Goal: Task Accomplishment & Management: Manage account settings

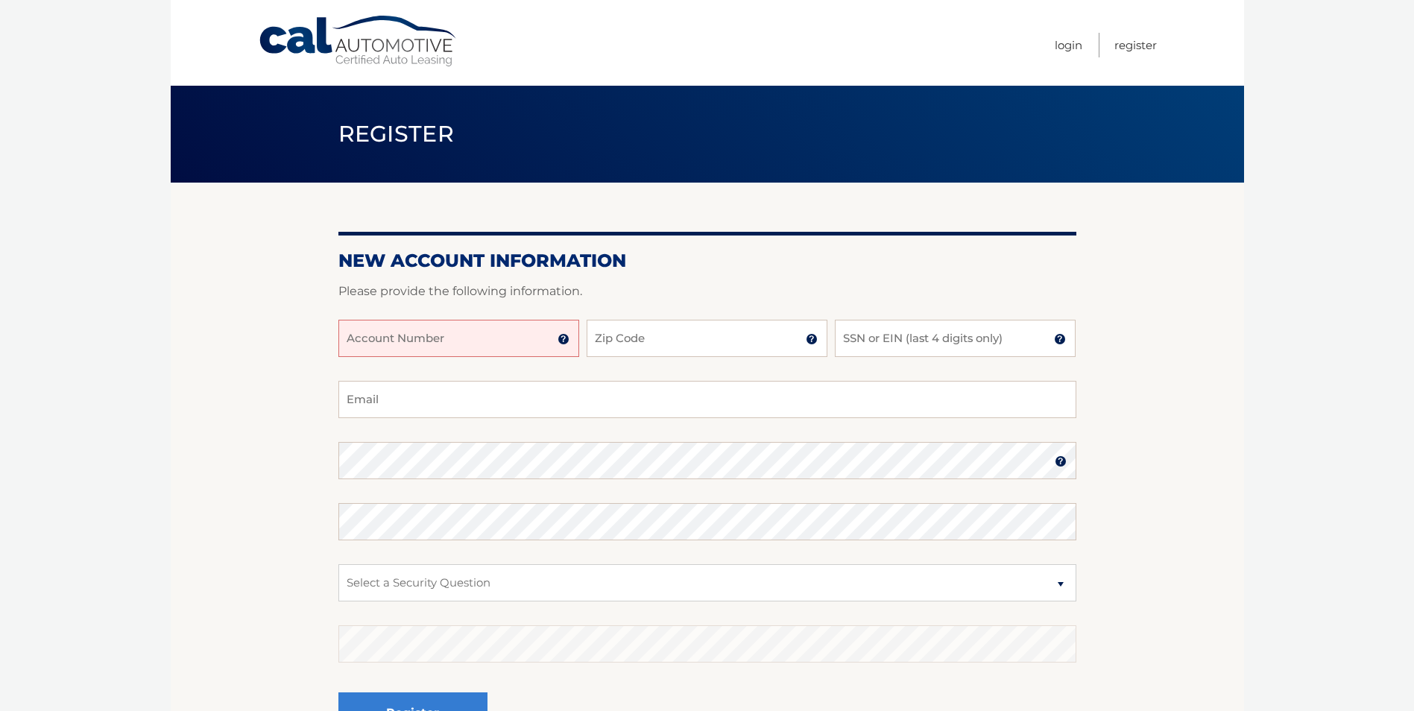
click at [564, 341] on img at bounding box center [564, 339] width 12 height 12
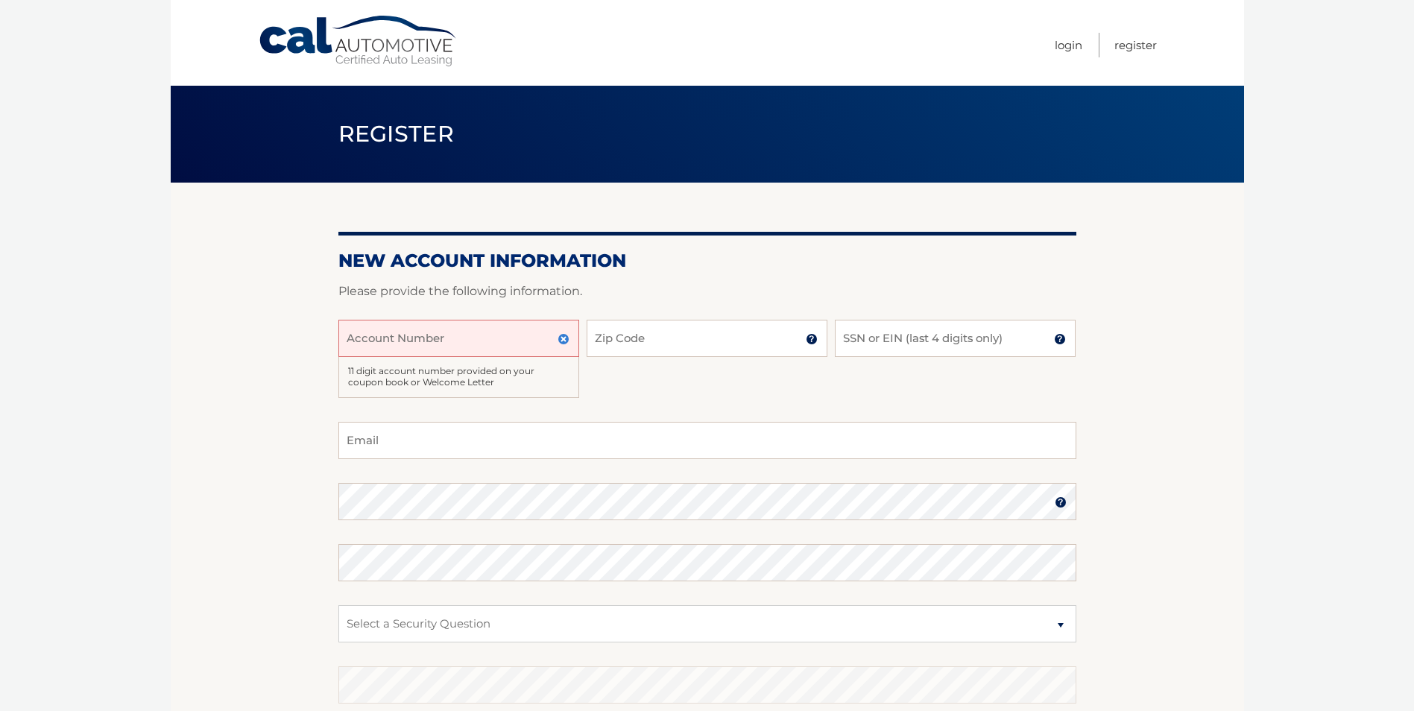
click at [476, 336] on input "Account Number" at bounding box center [458, 338] width 241 height 37
type input "44455985935"
click at [704, 337] on input "Zip Code" at bounding box center [707, 338] width 241 height 37
type input "11790"
click at [900, 341] on input "SSN or EIN (last 4 digits only)" at bounding box center [955, 338] width 241 height 37
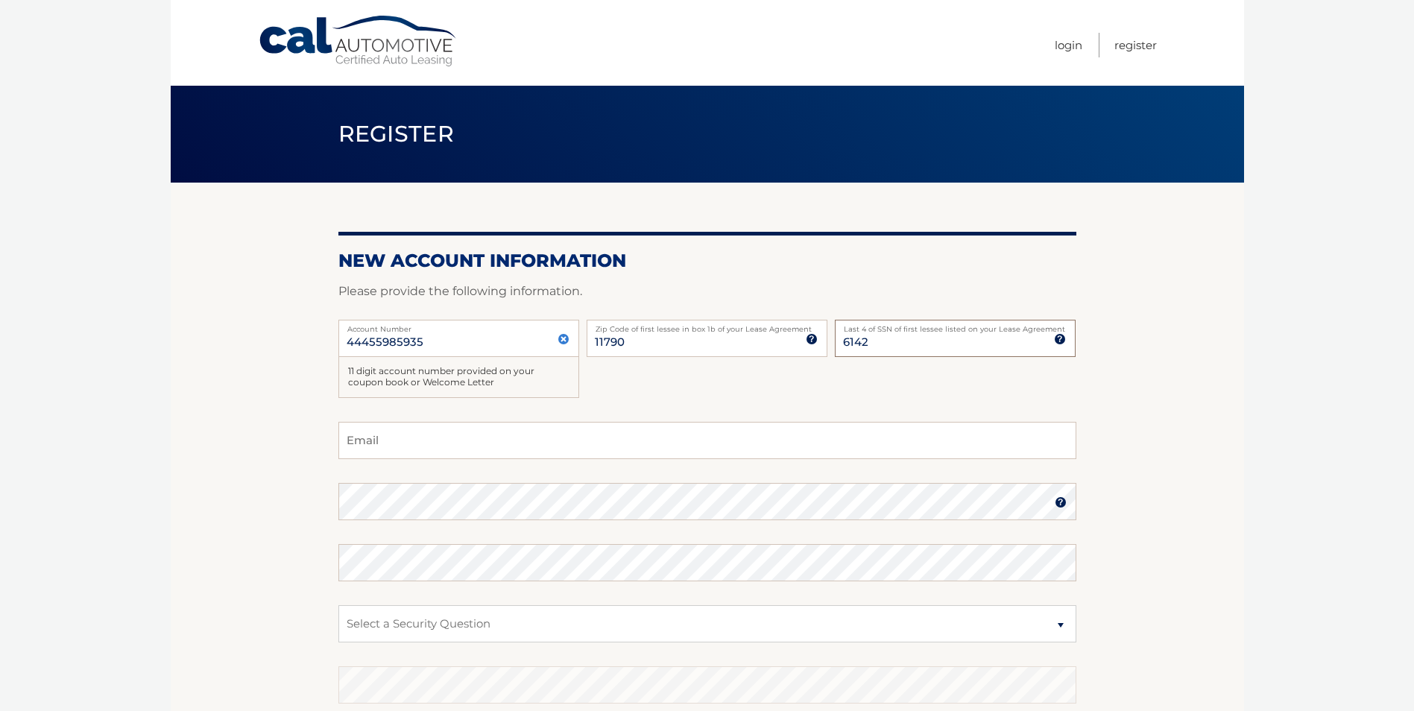
type input "6142"
click at [458, 446] on input "Email" at bounding box center [707, 440] width 738 height 37
type input "noakes48@aol.com"
click at [601, 627] on select "Select a Security Question What was the name of your elementary school? What is…" at bounding box center [707, 623] width 738 height 37
select select "2"
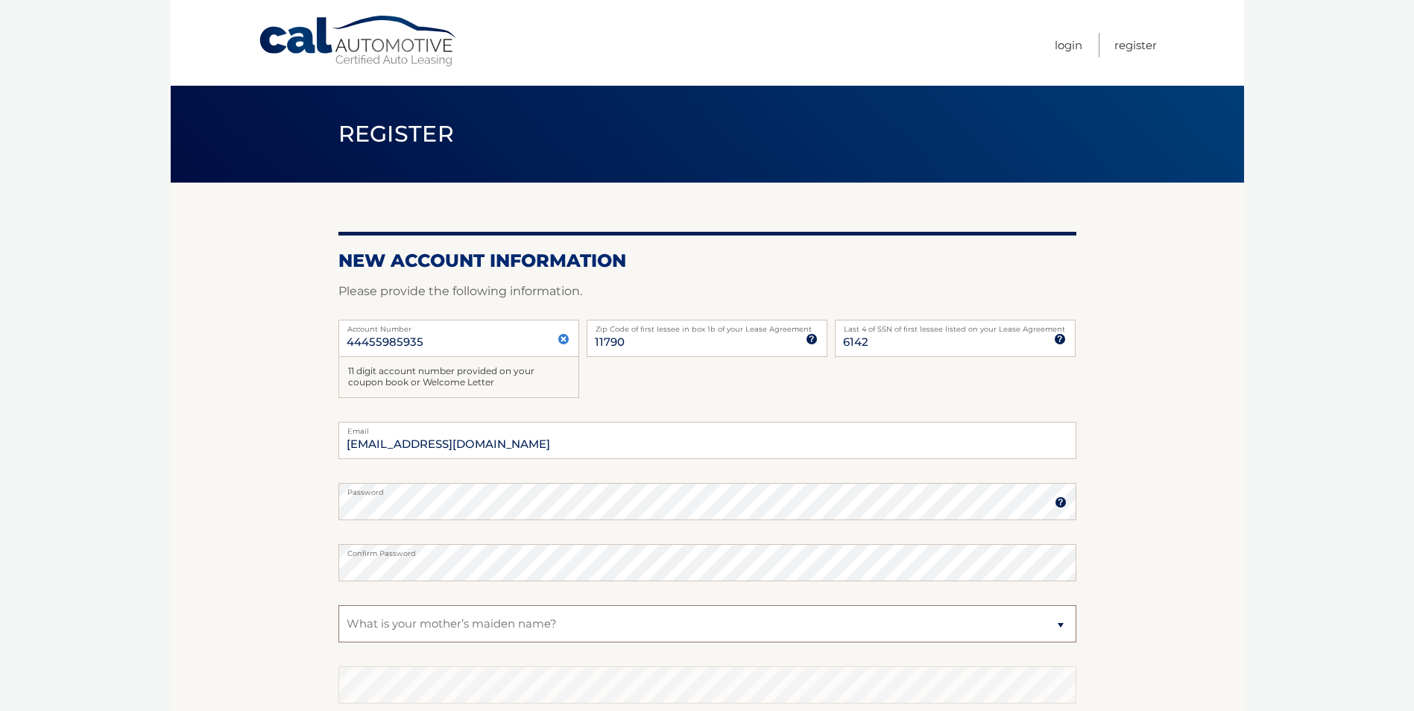
click at [338, 605] on select "Select a Security Question What was the name of your elementary school? What is…" at bounding box center [707, 623] width 738 height 37
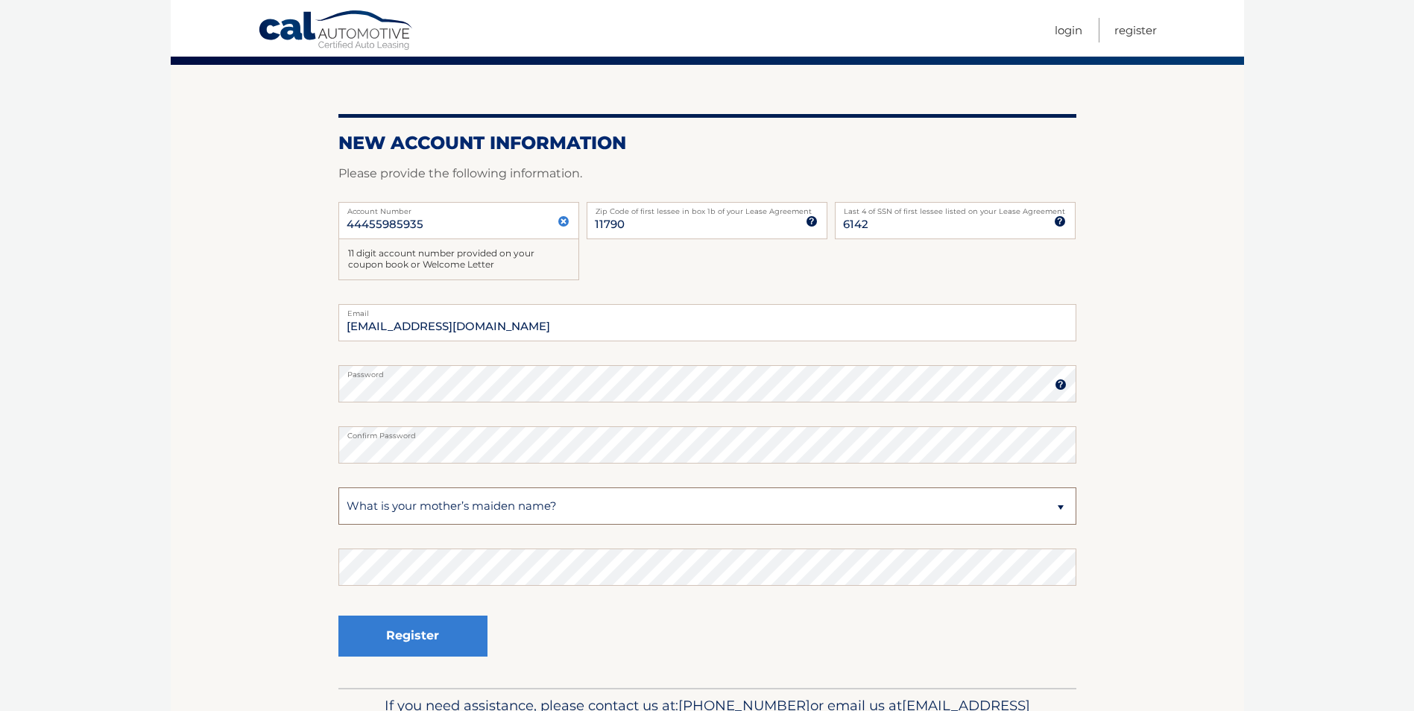
scroll to position [208, 0]
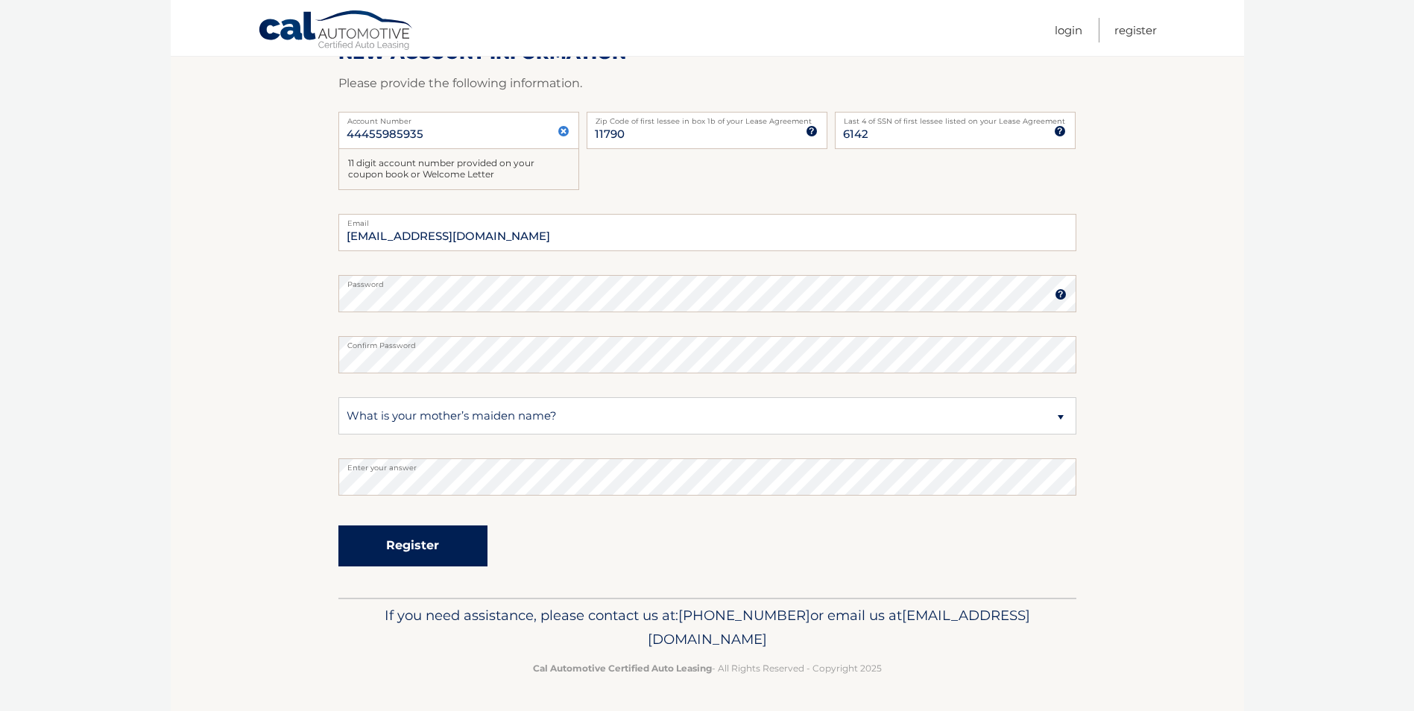
click at [444, 543] on button "Register" at bounding box center [412, 546] width 149 height 41
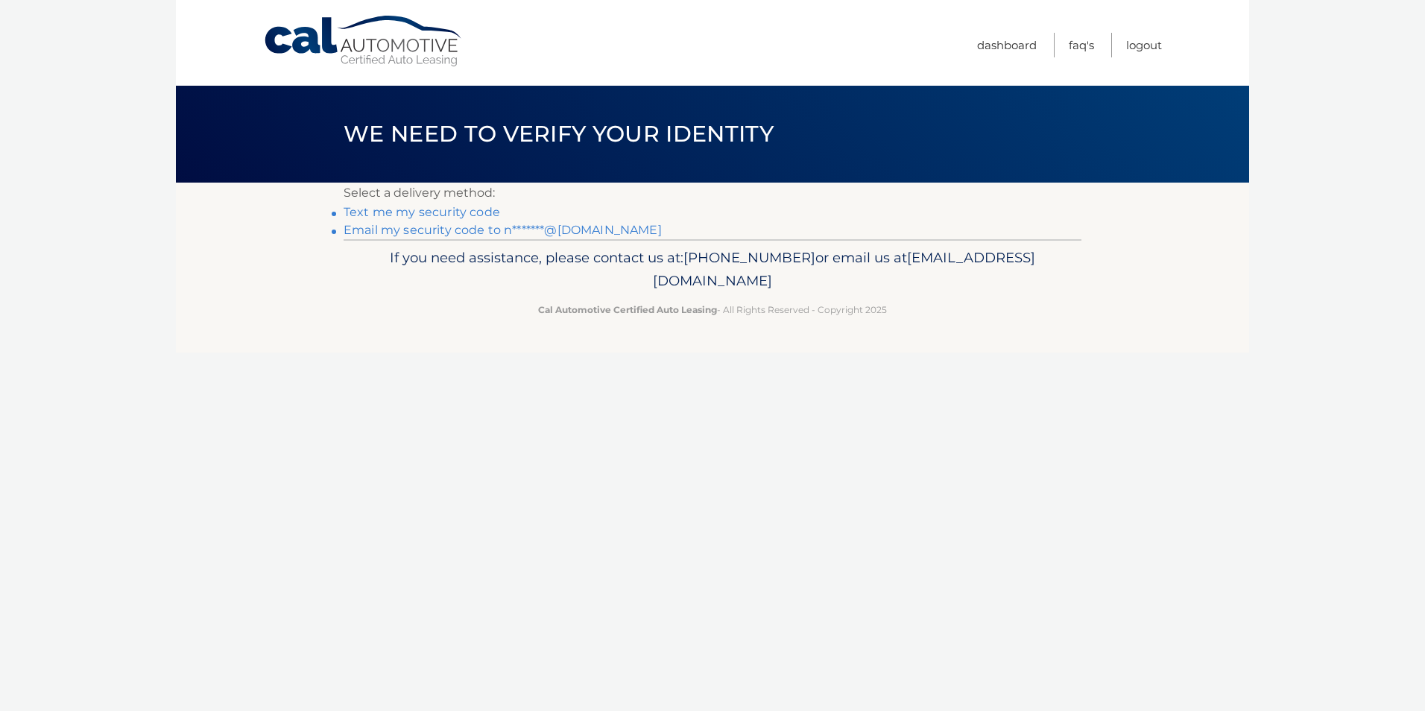
click at [479, 213] on link "Text me my security code" at bounding box center [422, 212] width 157 height 14
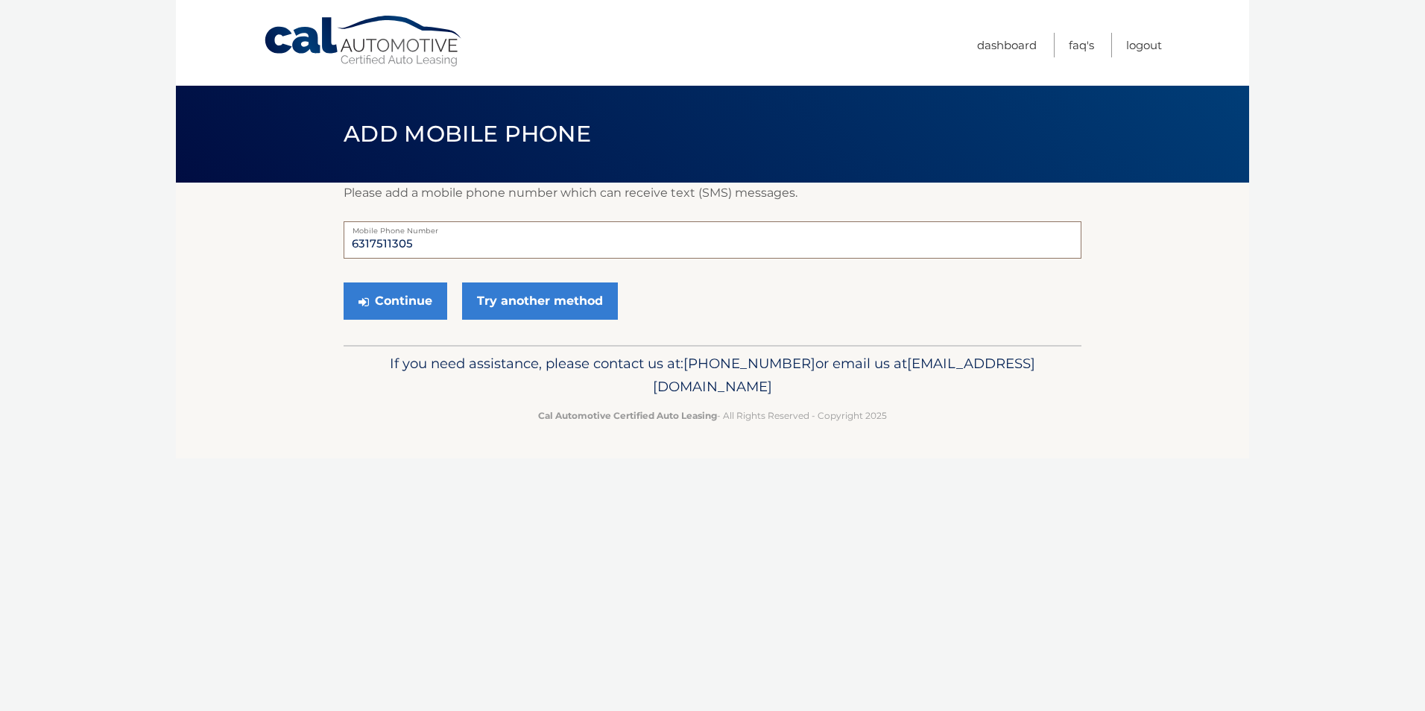
click at [444, 246] on input "6317511305" at bounding box center [713, 239] width 738 height 37
type input "6317664505"
click at [416, 301] on button "Continue" at bounding box center [396, 301] width 104 height 37
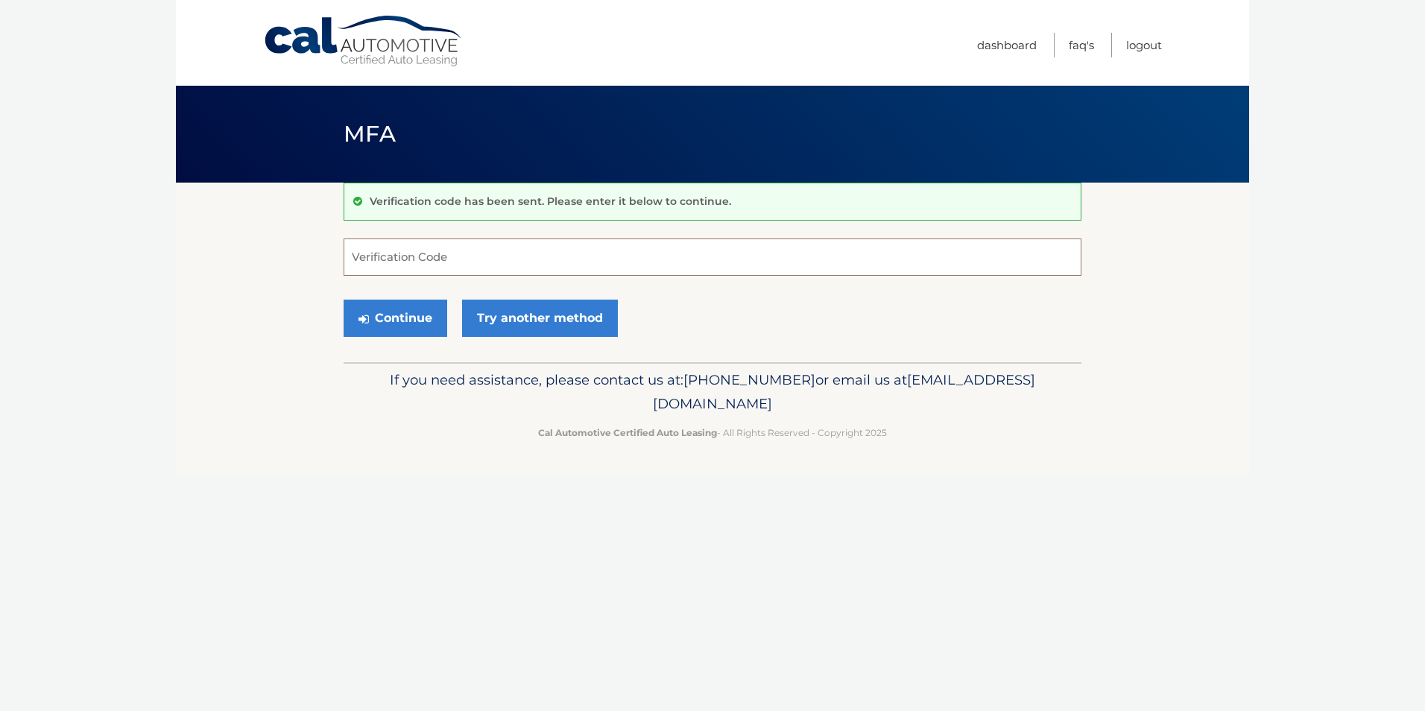
click at [636, 256] on input "Verification Code" at bounding box center [713, 257] width 738 height 37
click at [556, 320] on link "Try another method" at bounding box center [540, 318] width 156 height 37
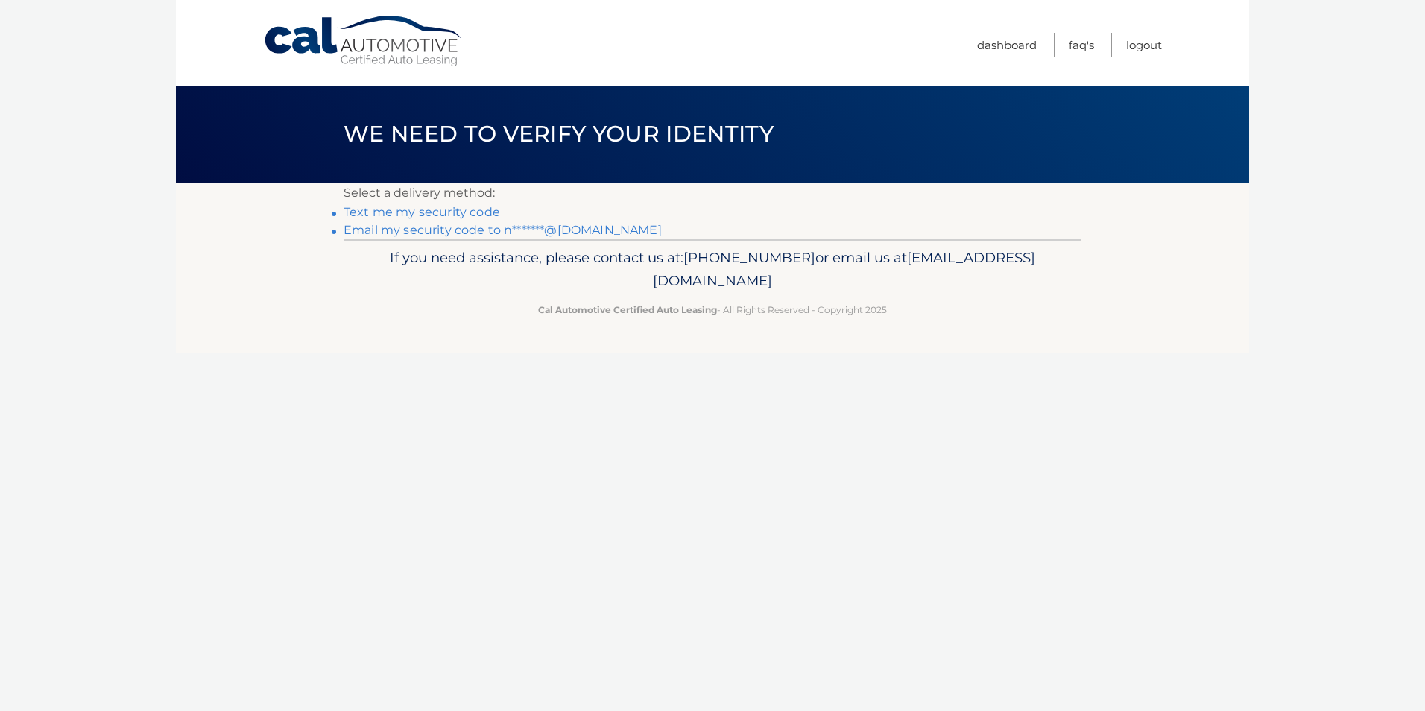
click at [508, 232] on link "Email my security code to n*******@aol.com" at bounding box center [503, 230] width 318 height 14
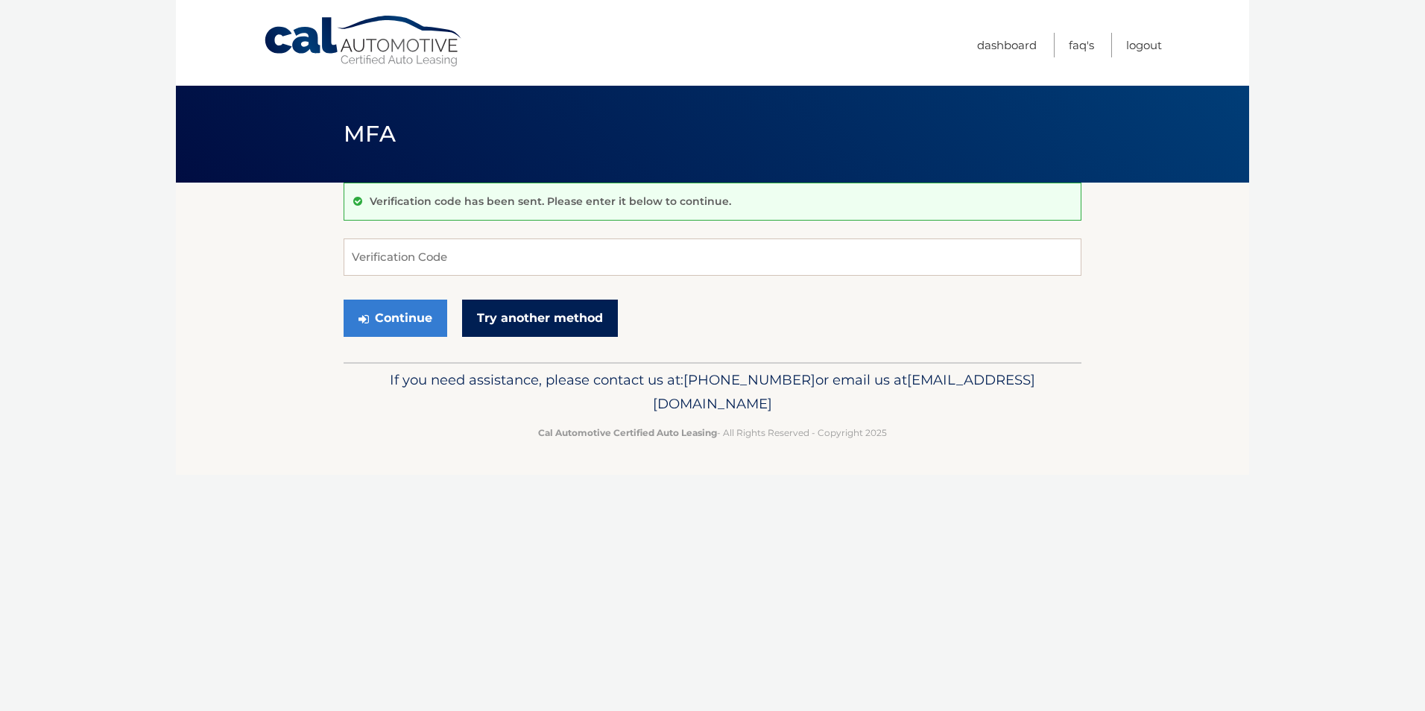
click at [552, 322] on link "Try another method" at bounding box center [540, 318] width 156 height 37
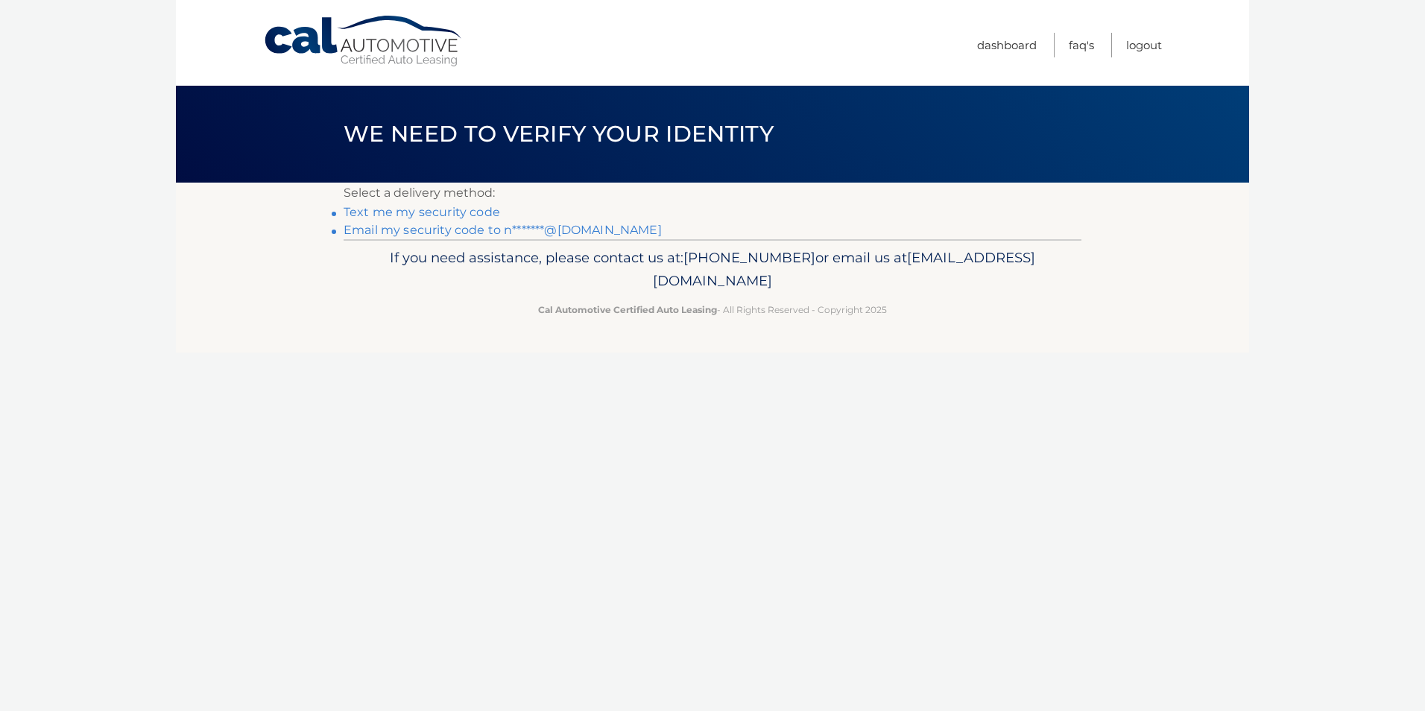
click at [477, 218] on link "Text me my security code" at bounding box center [422, 212] width 157 height 14
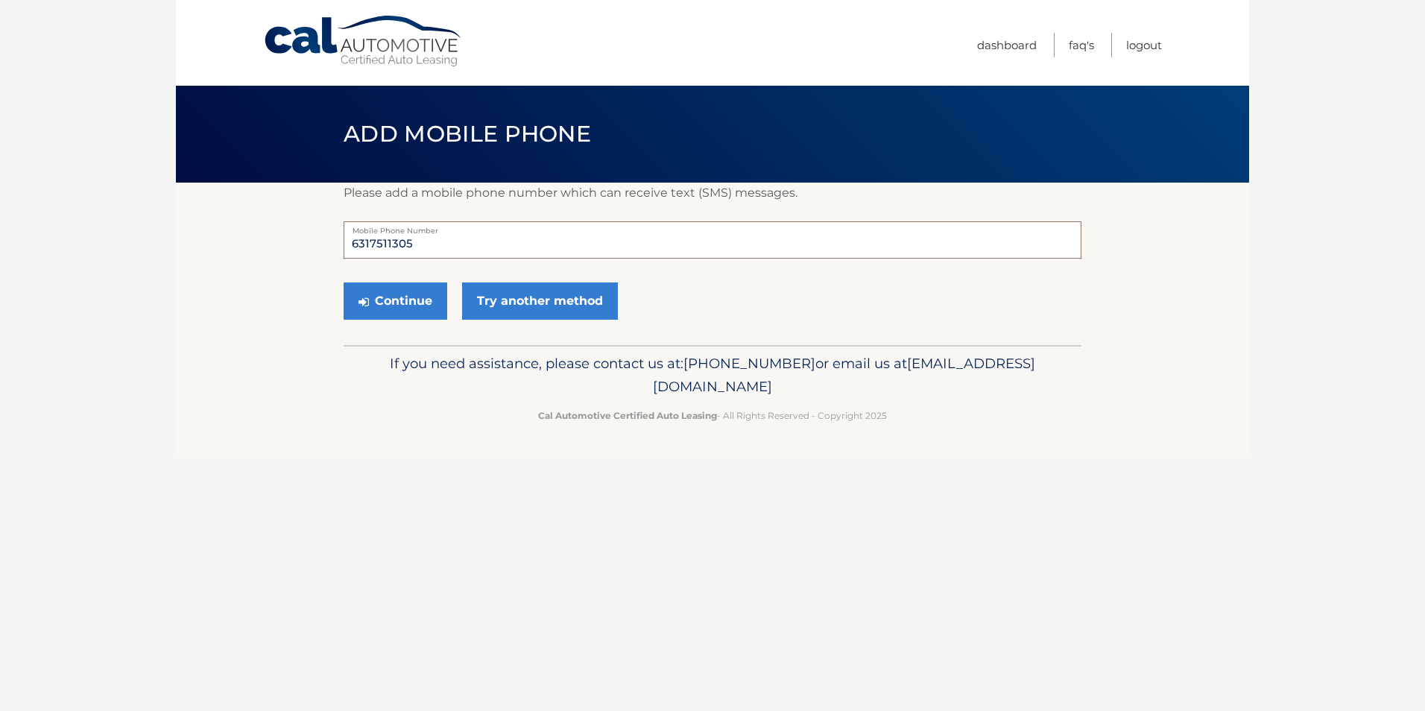
click at [433, 245] on input "6317511305" at bounding box center [713, 239] width 738 height 37
type input "6"
type input "6317664505"
click at [426, 302] on button "Continue" at bounding box center [396, 301] width 104 height 37
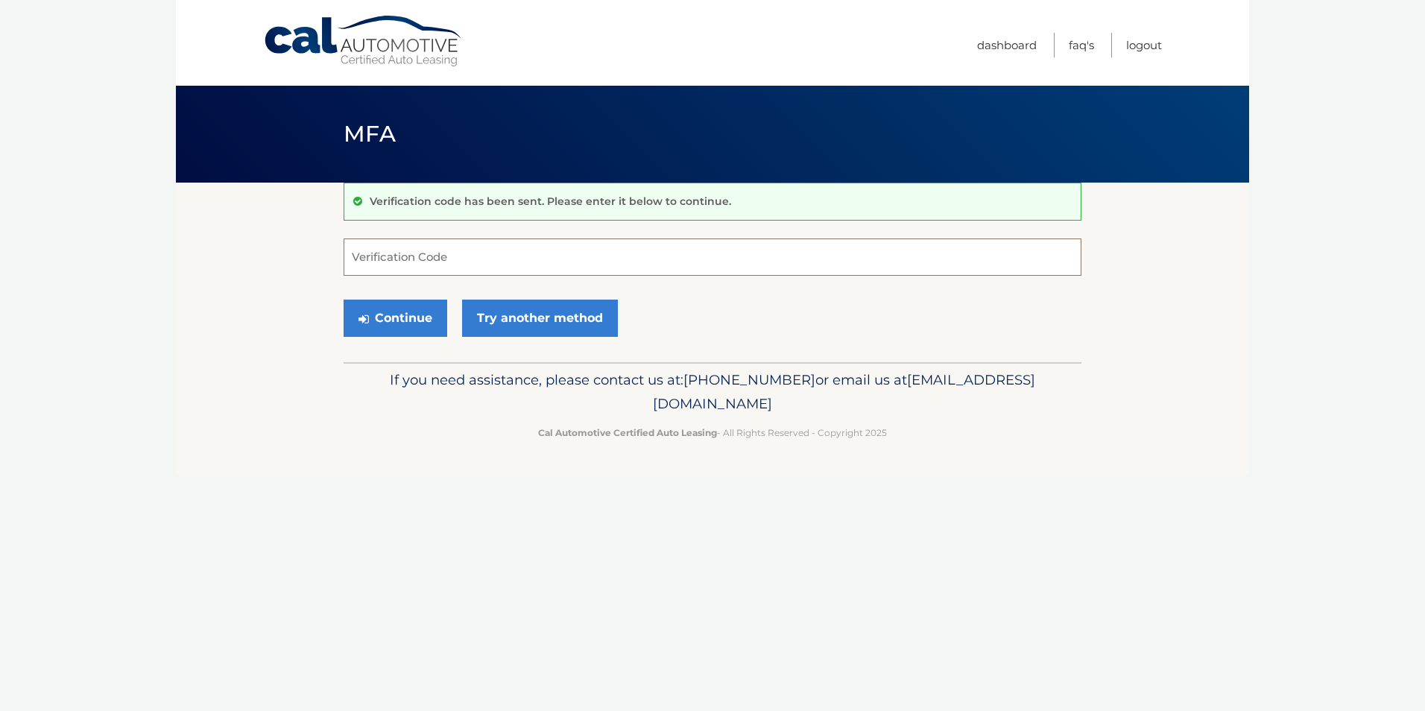
click at [667, 255] on input "Verification Code" at bounding box center [713, 257] width 738 height 37
click at [400, 315] on button "Continue" at bounding box center [396, 318] width 104 height 37
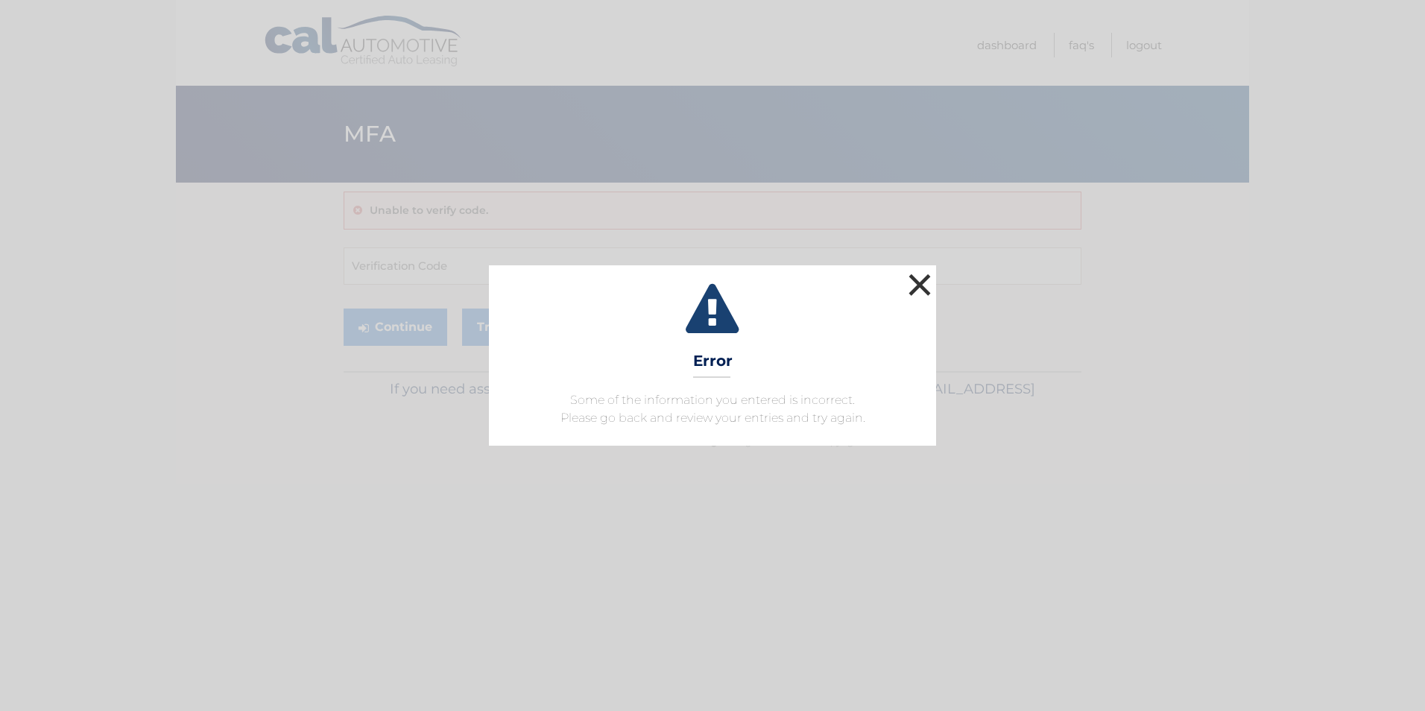
click at [914, 286] on button "×" at bounding box center [920, 285] width 30 height 30
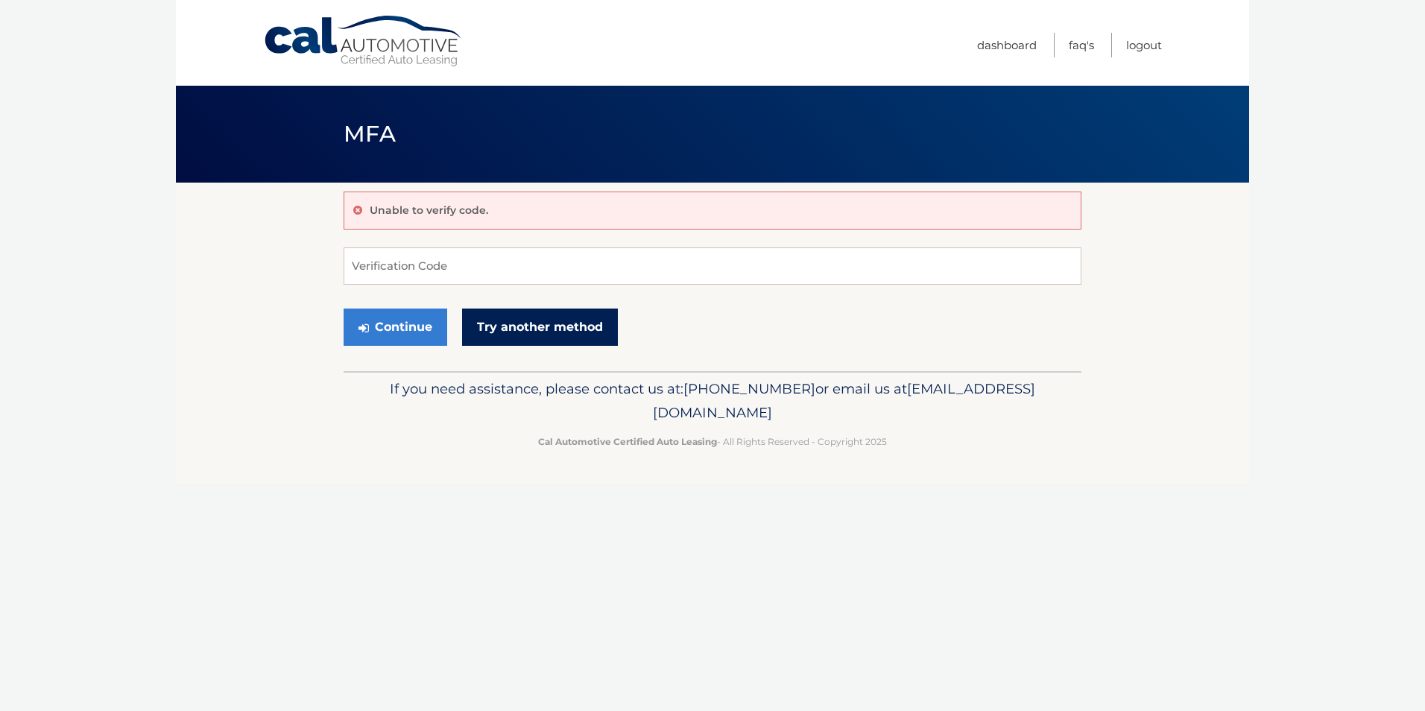
click at [532, 326] on link "Try another method" at bounding box center [540, 327] width 156 height 37
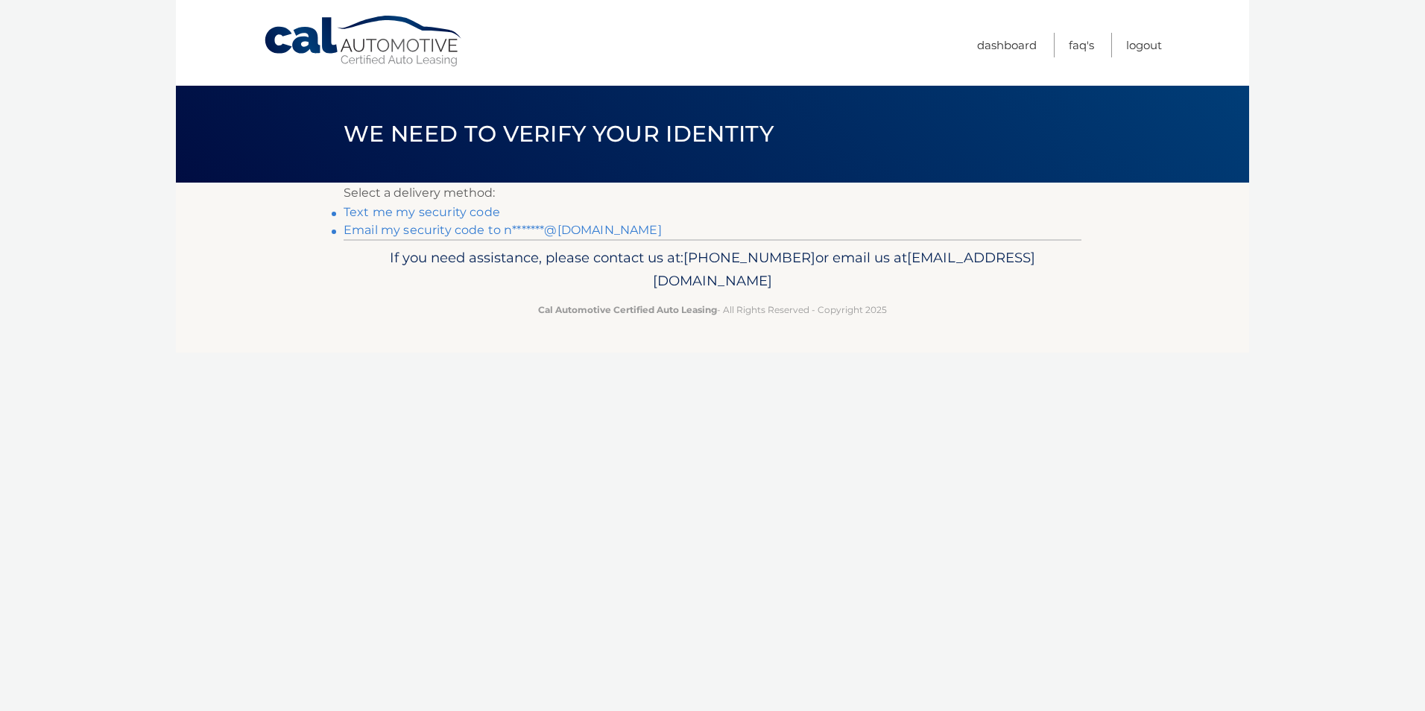
click at [488, 216] on link "Text me my security code" at bounding box center [422, 212] width 157 height 14
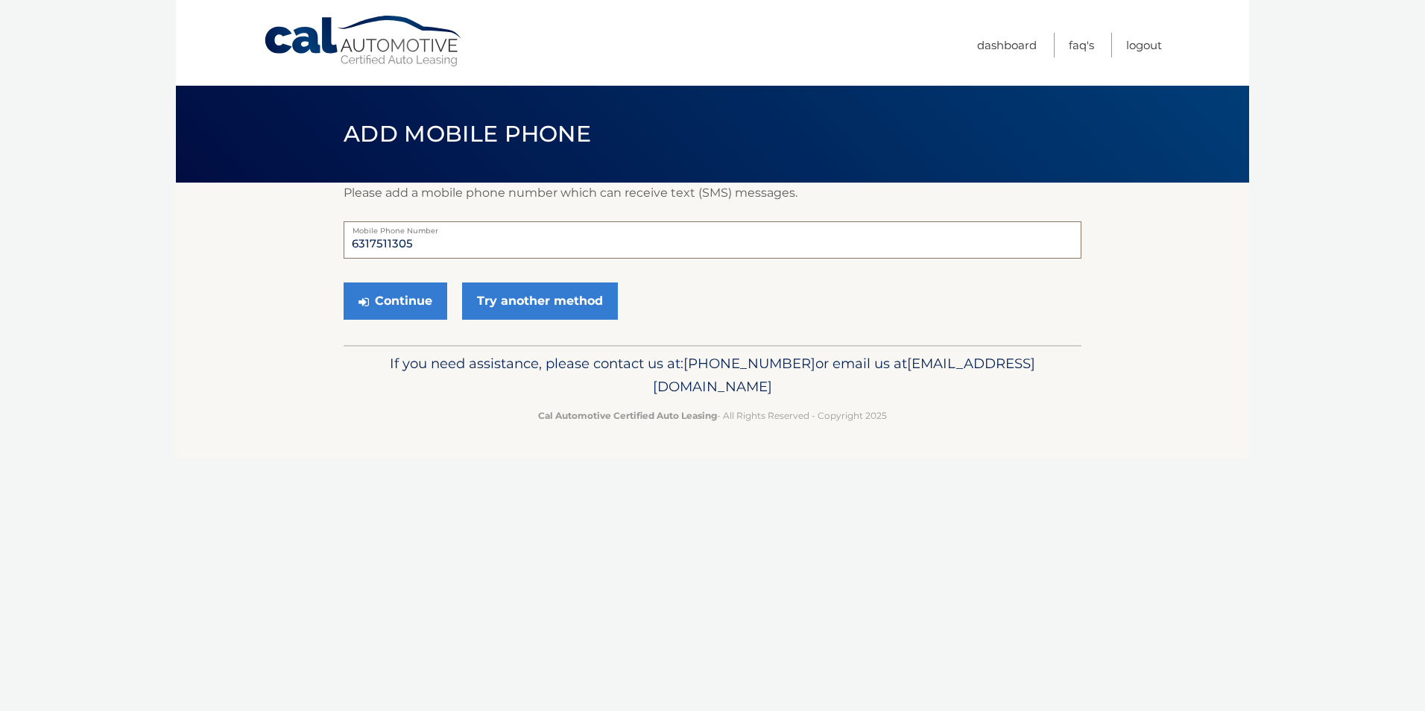
click at [440, 249] on input "6317511305" at bounding box center [713, 239] width 738 height 37
type input "6"
type input "6317662096"
click at [410, 309] on button "Continue" at bounding box center [396, 301] width 104 height 37
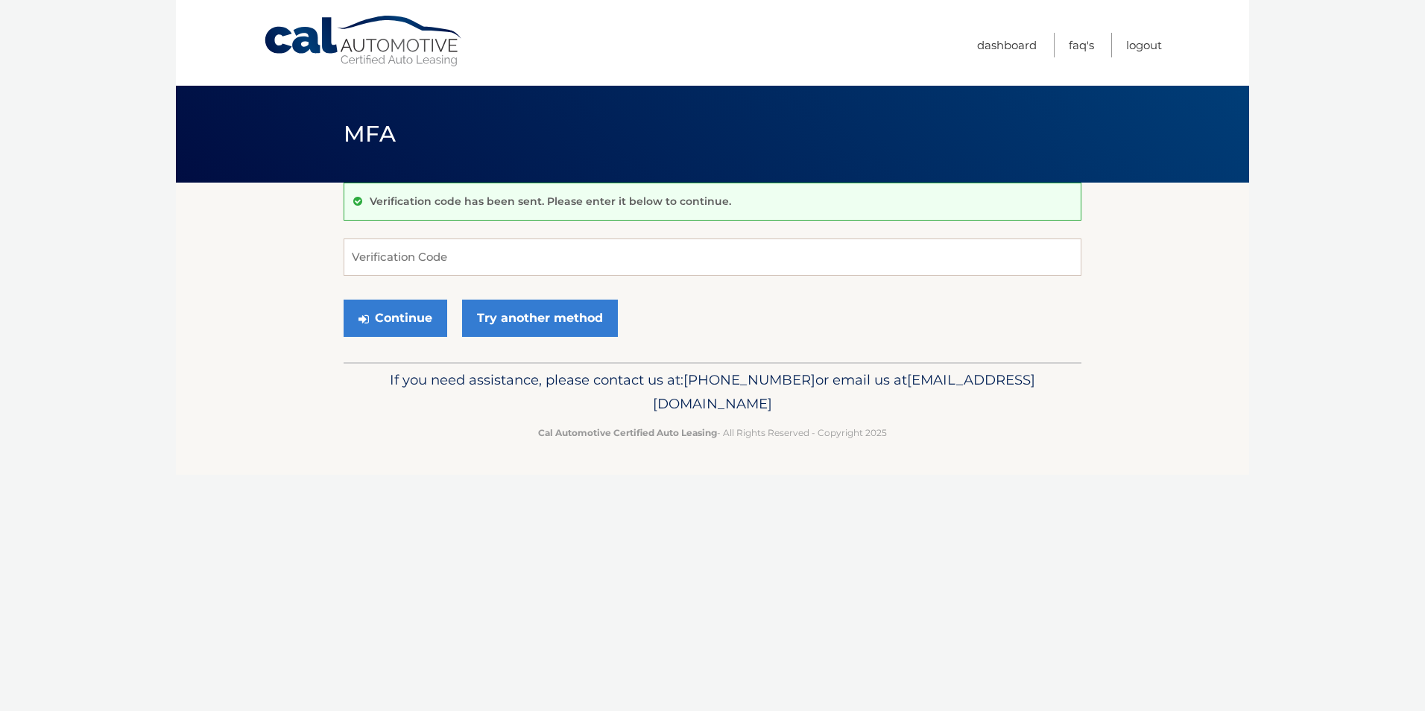
click at [850, 555] on div "Cal Automotive Menu Dashboard FAQ's Logout MFA" at bounding box center [712, 355] width 1073 height 711
click at [425, 262] on input "Verification Code" at bounding box center [713, 257] width 738 height 37
type input "914819"
click at [407, 320] on button "Continue" at bounding box center [396, 318] width 104 height 37
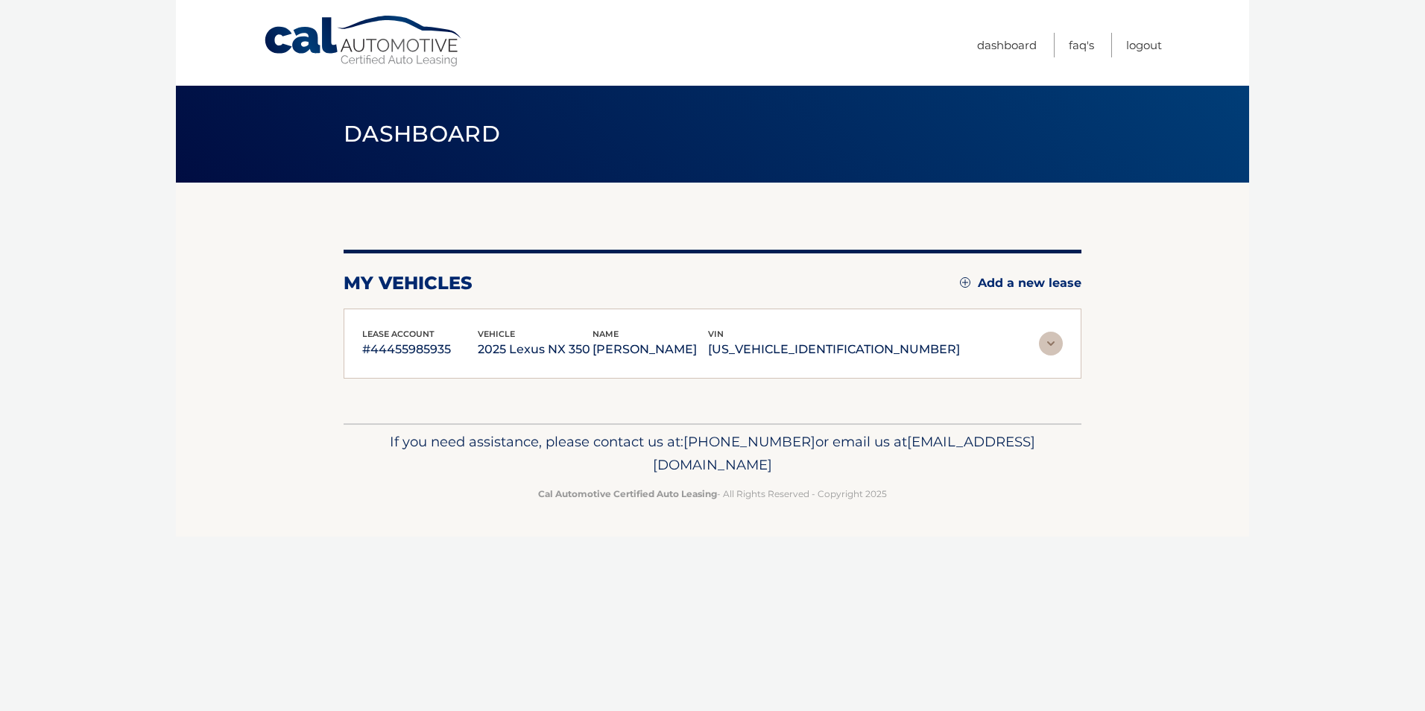
click at [402, 324] on div "lease account #44455985935 vehicle 2025 Lexus NX 350 name NORMAN OAKES vin 2T2G…" at bounding box center [713, 344] width 738 height 71
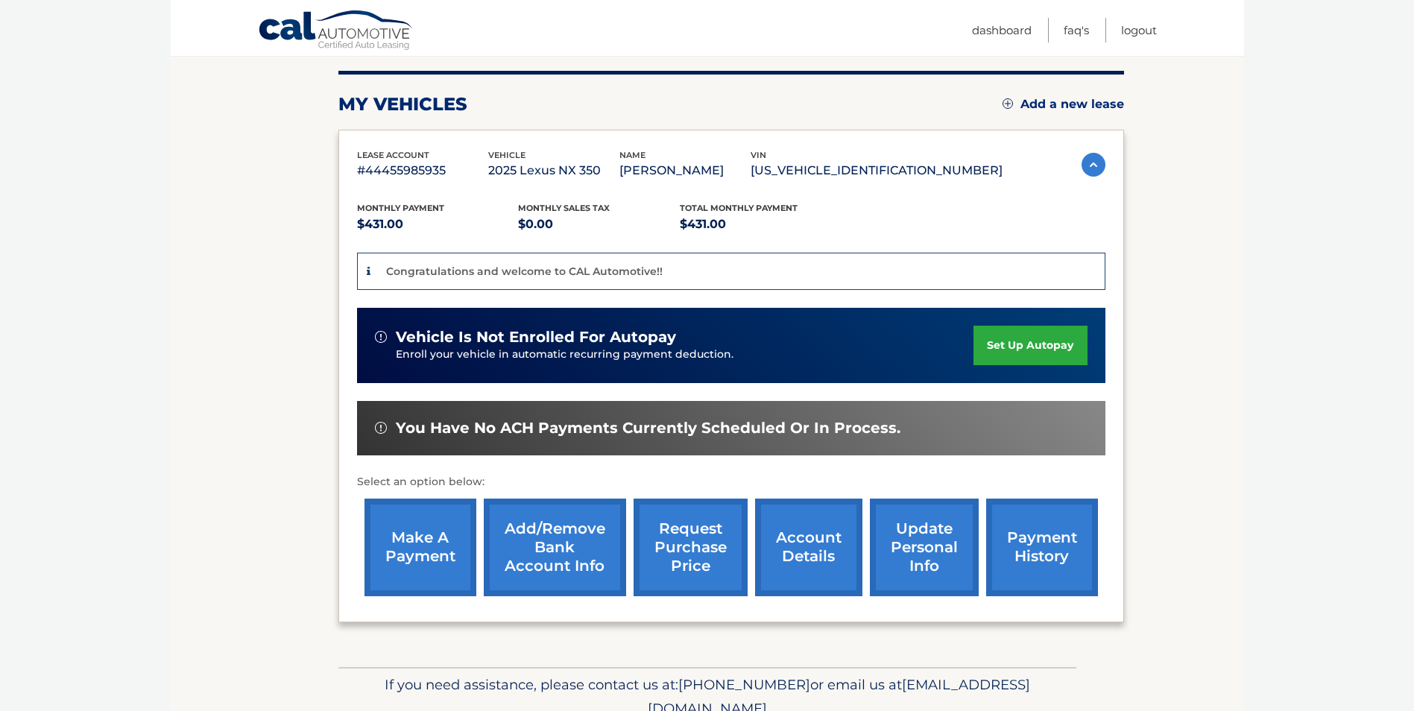
scroll to position [180, 0]
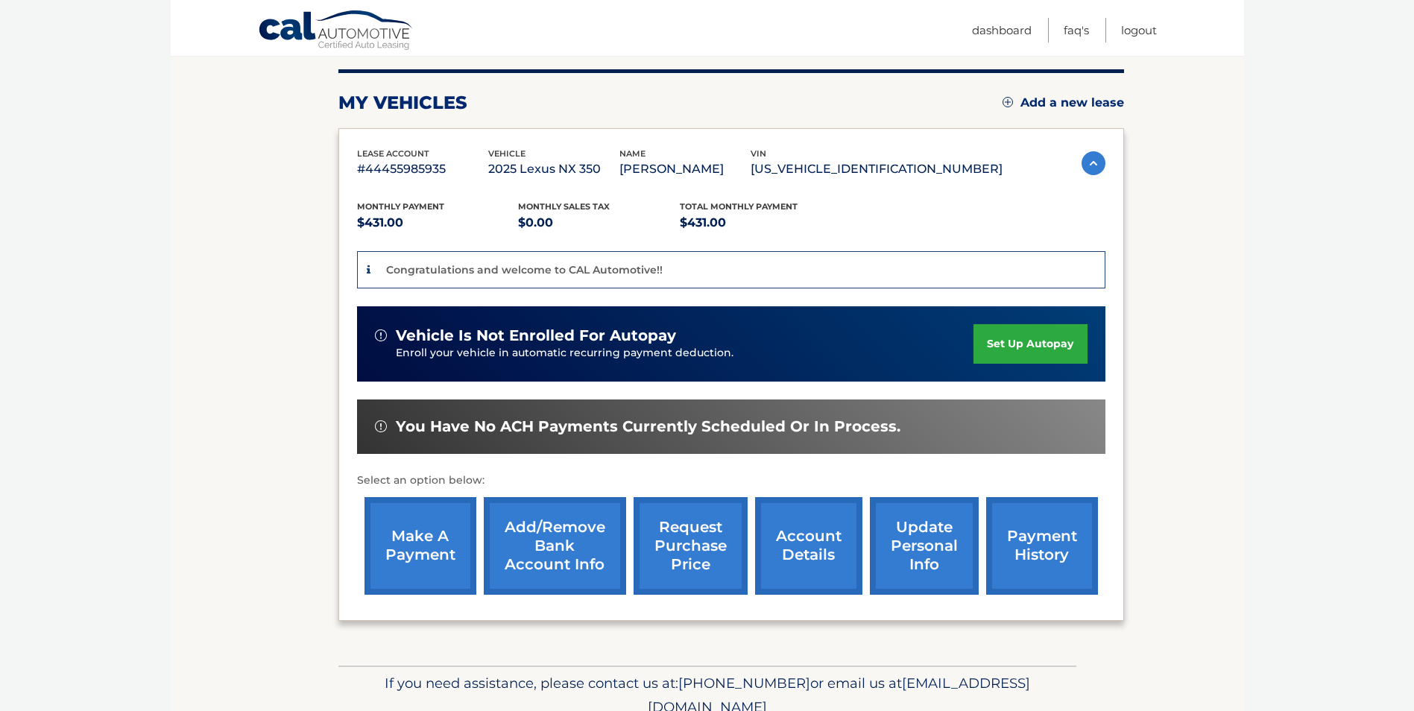
click at [1034, 342] on link "set up autopay" at bounding box center [1030, 344] width 113 height 40
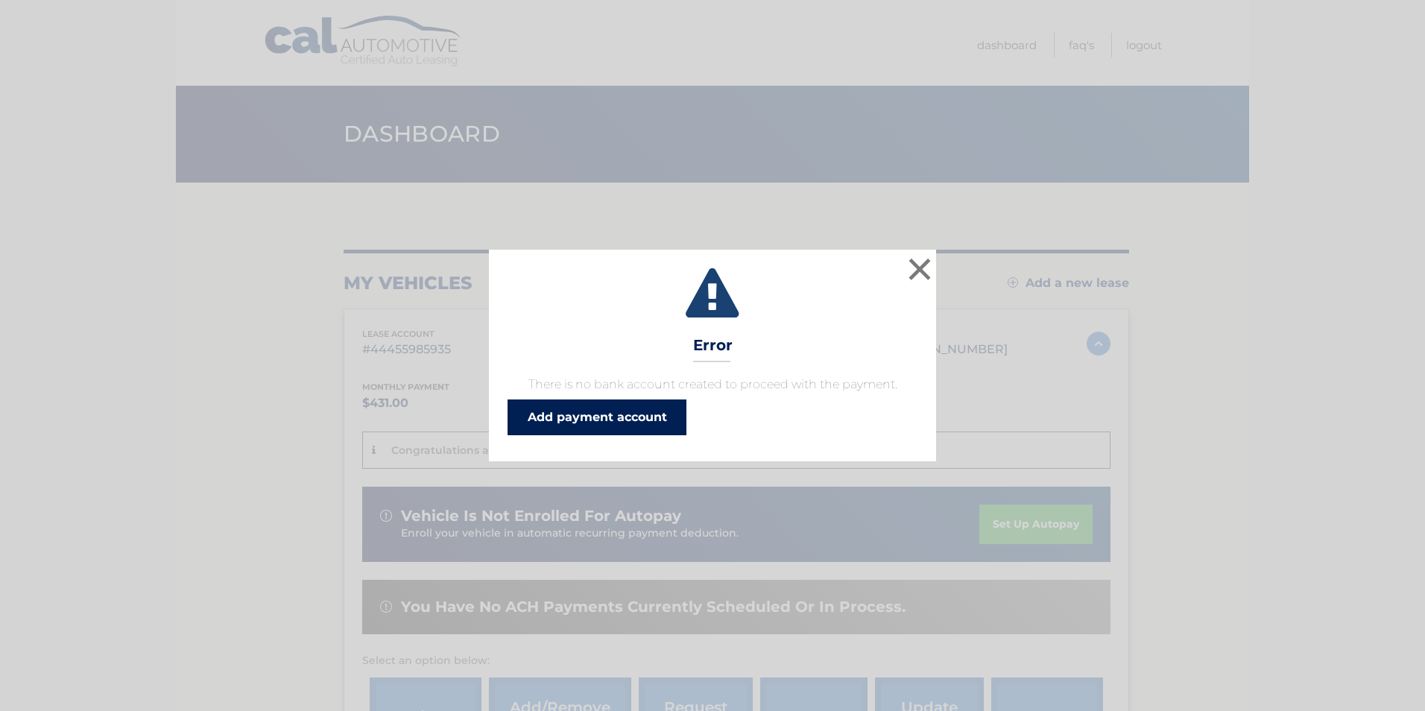
click at [625, 422] on link "Add payment account" at bounding box center [597, 418] width 179 height 36
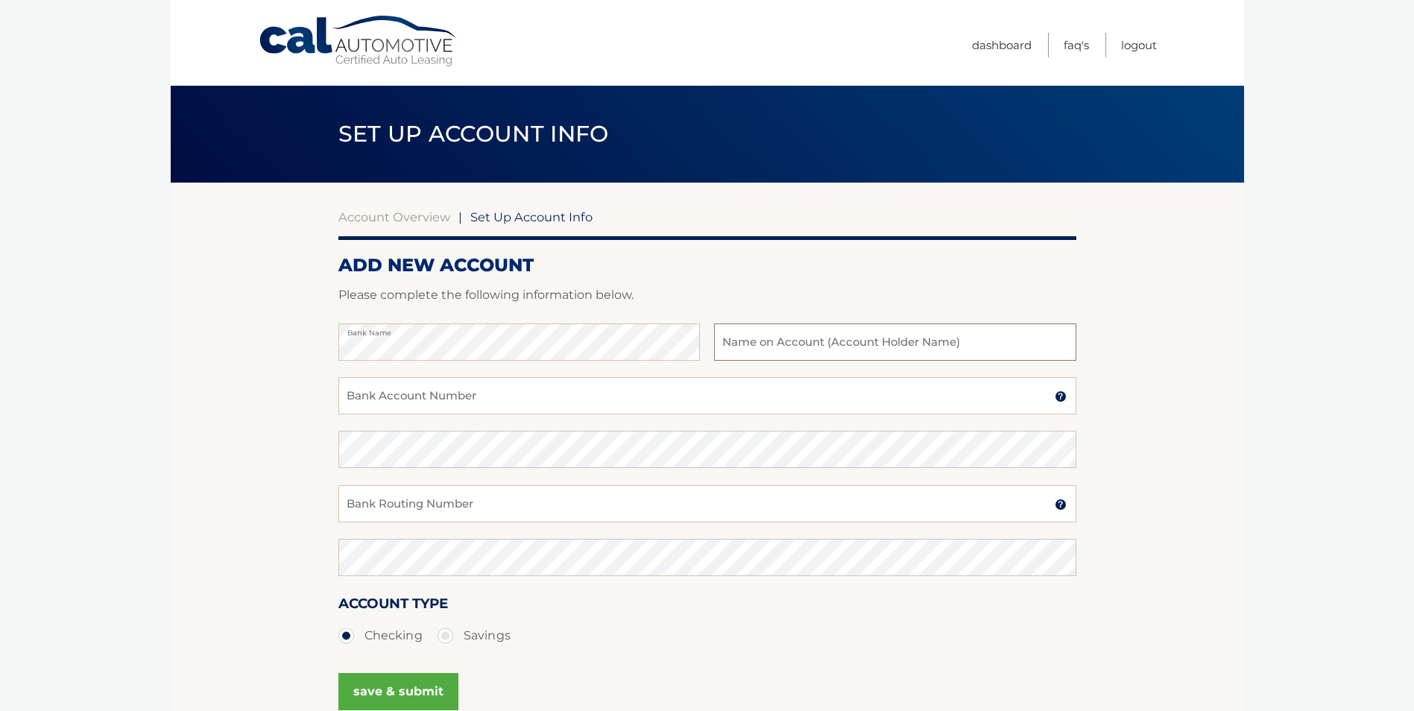
click at [783, 348] on input "text" at bounding box center [895, 342] width 362 height 37
type input "[PERSON_NAME]"
click at [526, 397] on input "Bank Account Number" at bounding box center [707, 395] width 738 height 37
click at [516, 505] on input "Bank Routing Number" at bounding box center [707, 503] width 738 height 37
type input "221475786"
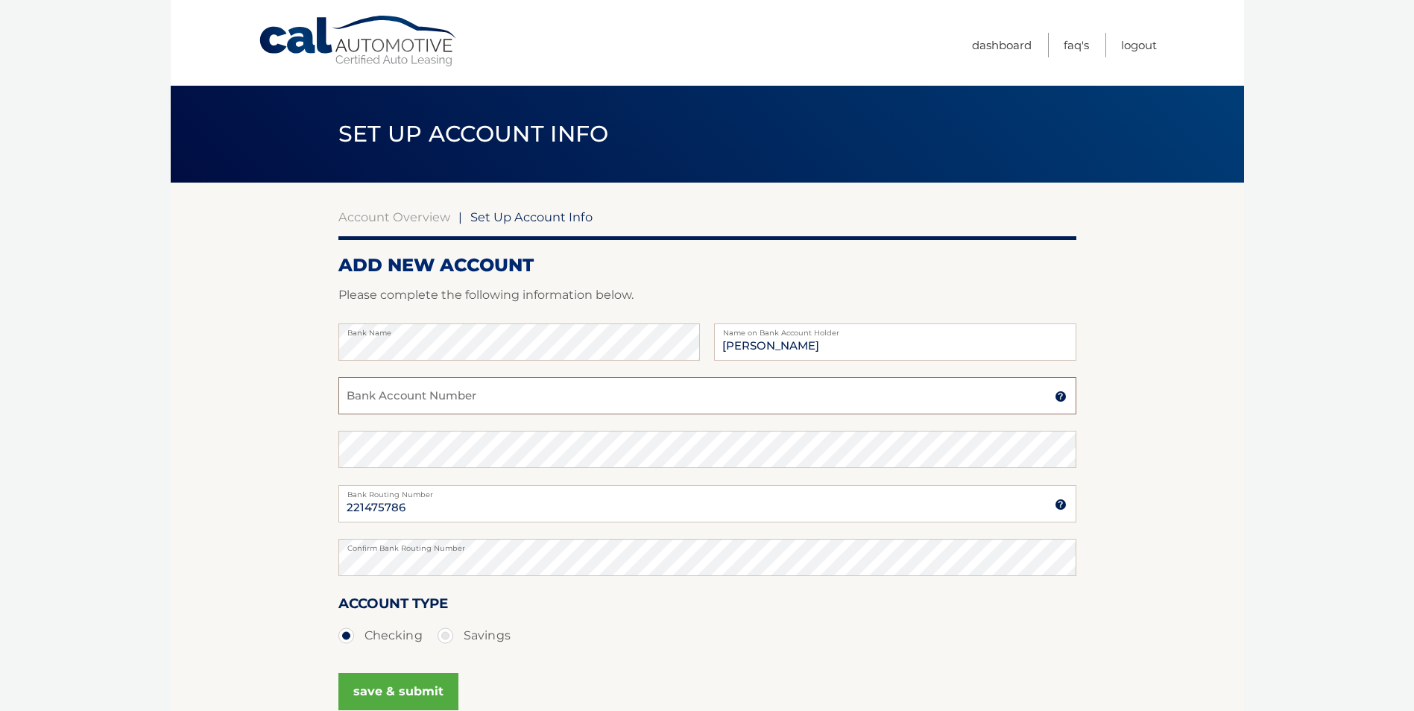
click at [459, 397] on input "Bank Account Number" at bounding box center [707, 395] width 738 height 37
type input "12610000265245"
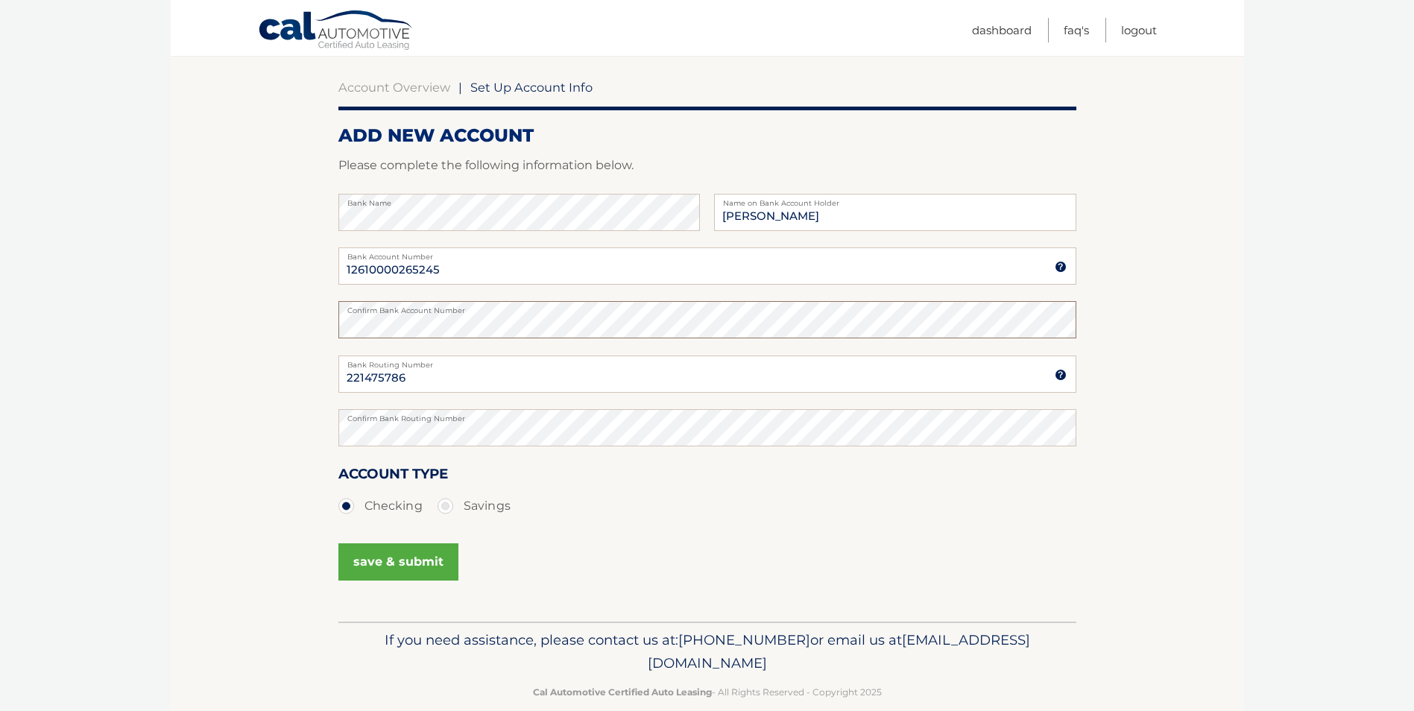
scroll to position [154, 0]
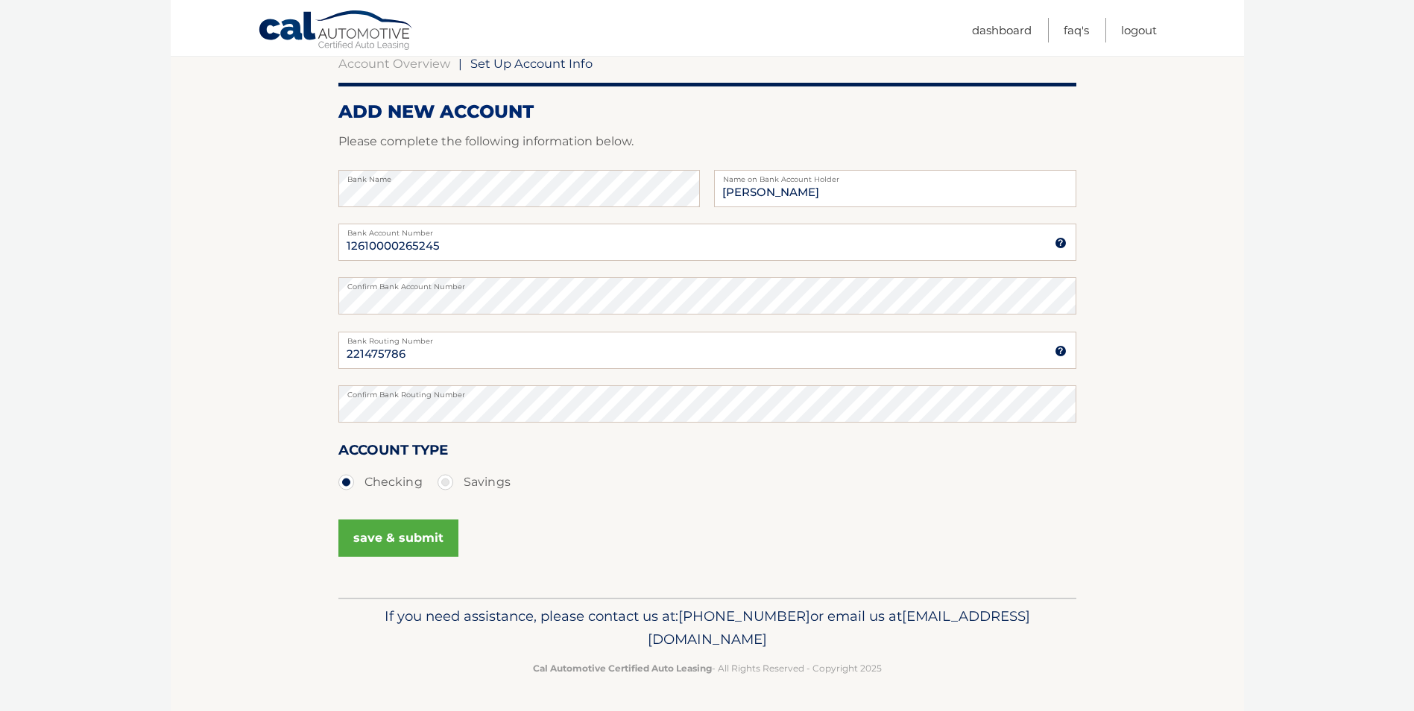
click at [409, 544] on button "save & submit" at bounding box center [398, 538] width 120 height 37
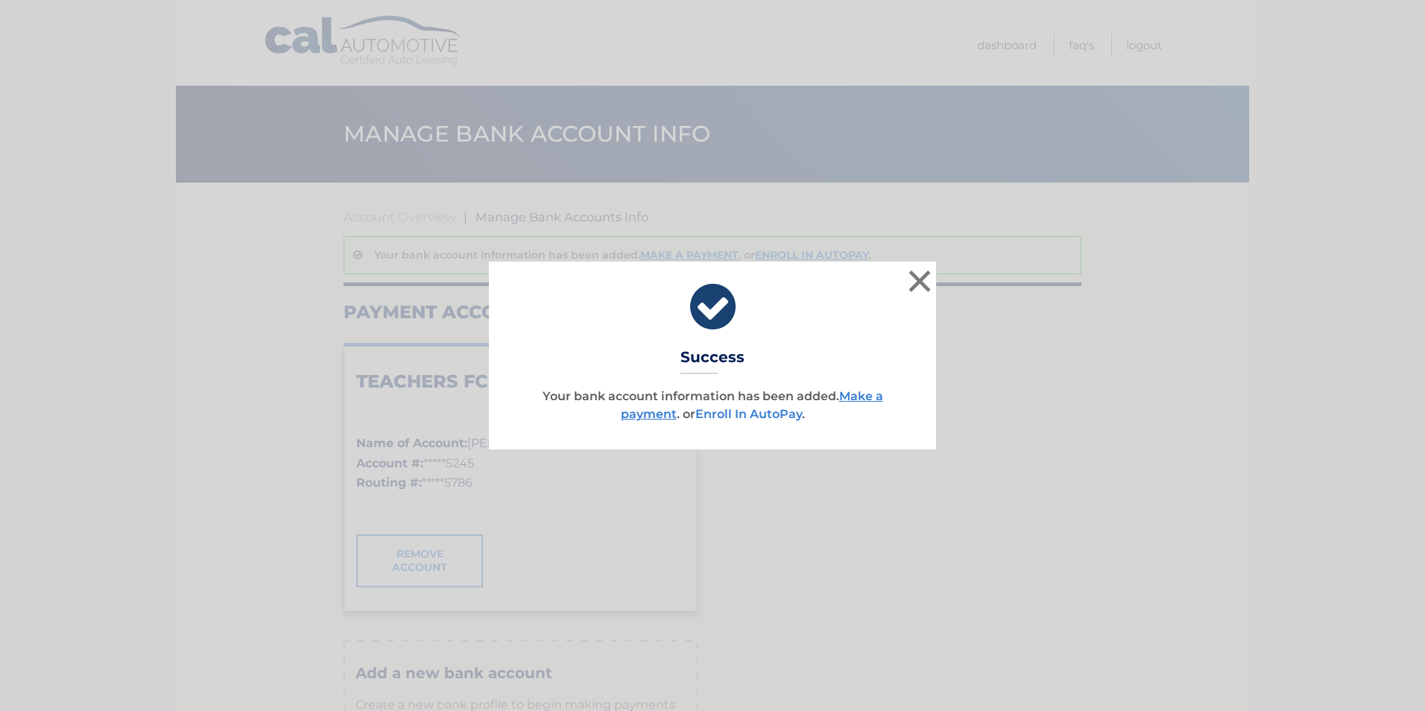
click at [763, 417] on link "Enroll In AutoPay" at bounding box center [748, 414] width 107 height 14
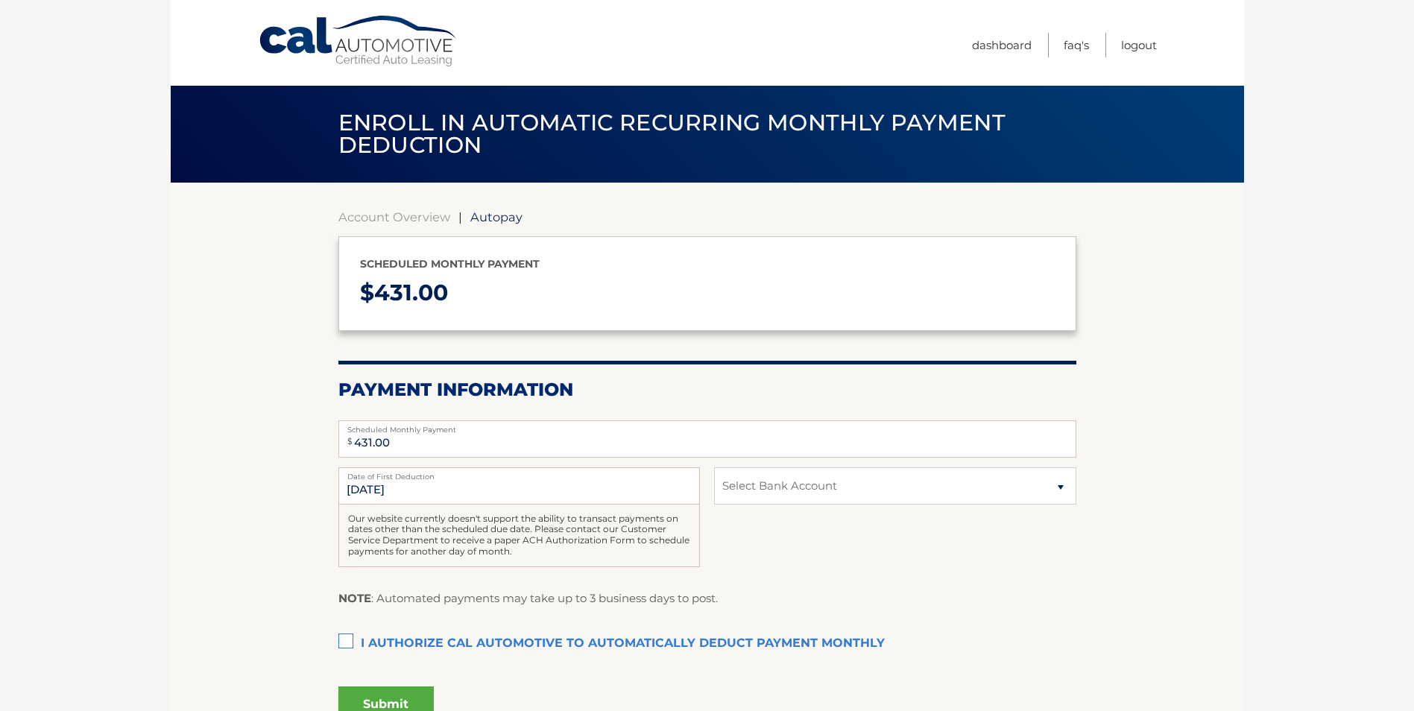
type input "431"
select select "OWUxOTQxYjAtZWI5OS00MGZlLWE3MWMtMjhmMTlhOWI5YWVl"
click at [347, 634] on label "I authorize cal automotive to automatically deduct payment monthly This checkbo…" at bounding box center [707, 644] width 738 height 30
click at [0, 0] on input "I authorize cal automotive to automatically deduct payment monthly This checkbo…" at bounding box center [0, 0] width 0 height 0
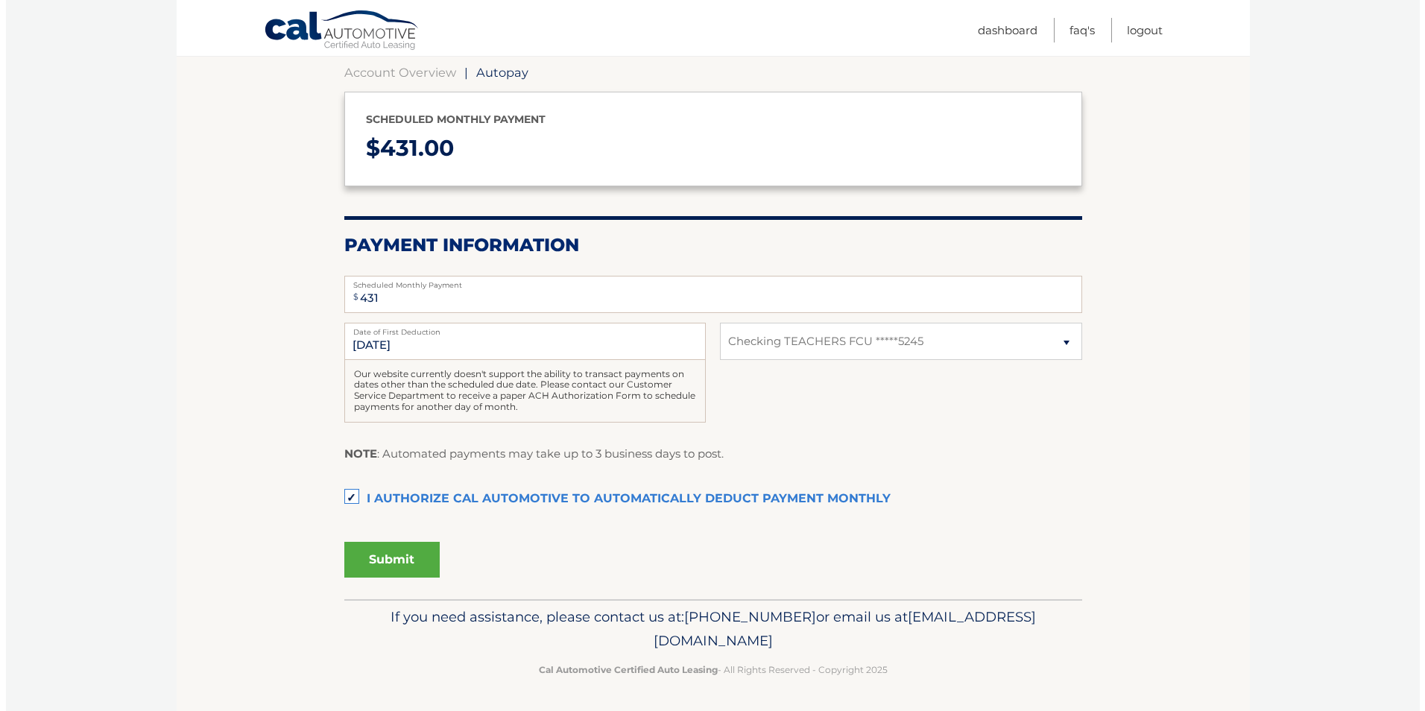
scroll to position [145, 0]
click at [397, 561] on button "Submit" at bounding box center [385, 559] width 95 height 36
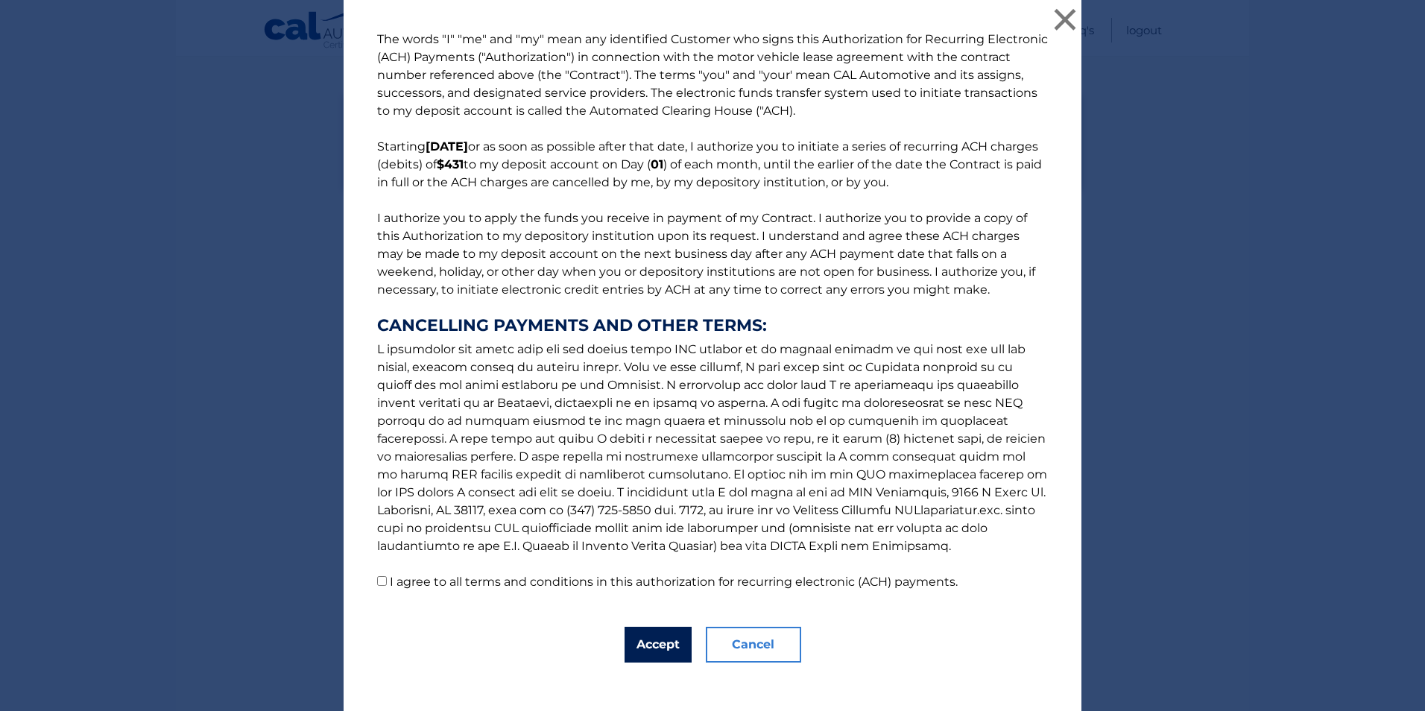
click at [648, 647] on button "Accept" at bounding box center [658, 645] width 67 height 36
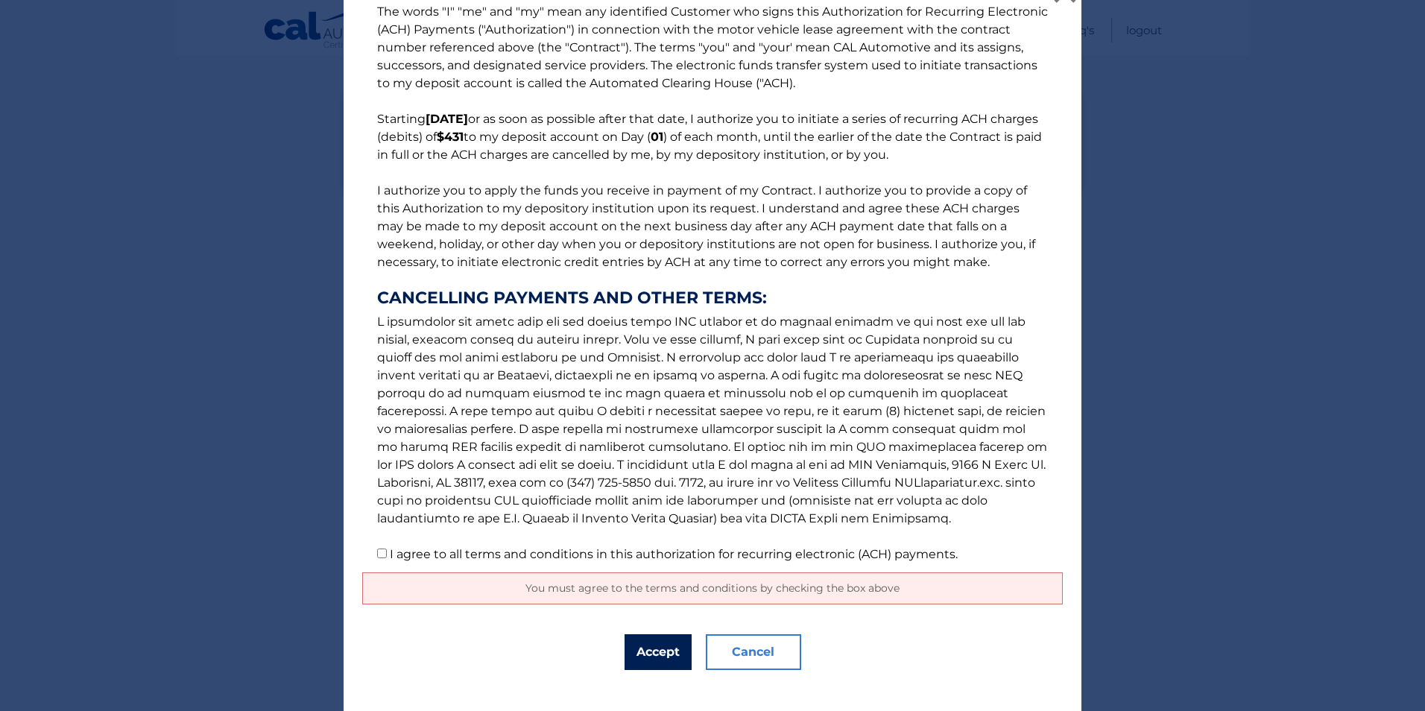
scroll to position [0, 0]
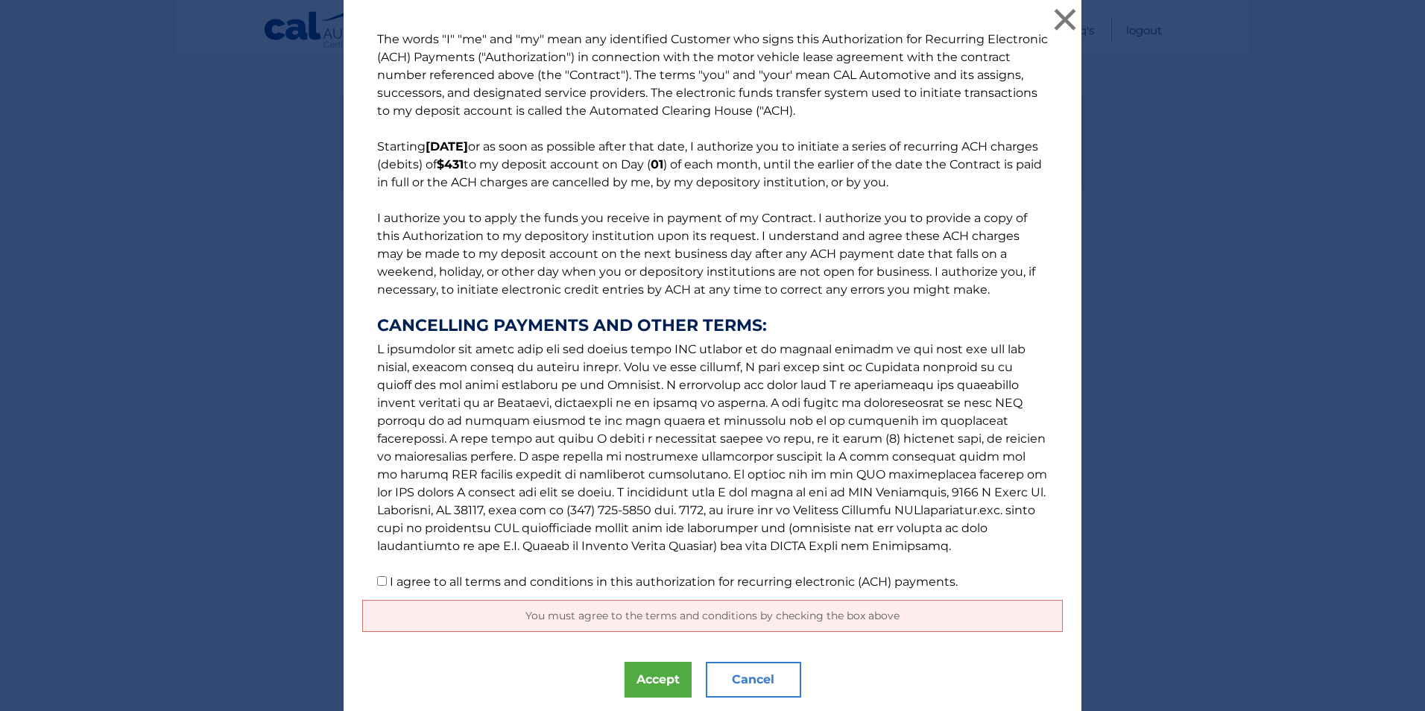
click at [377, 584] on input "I agree to all terms and conditions in this authorization for recurring electro…" at bounding box center [382, 581] width 10 height 10
checkbox input "true"
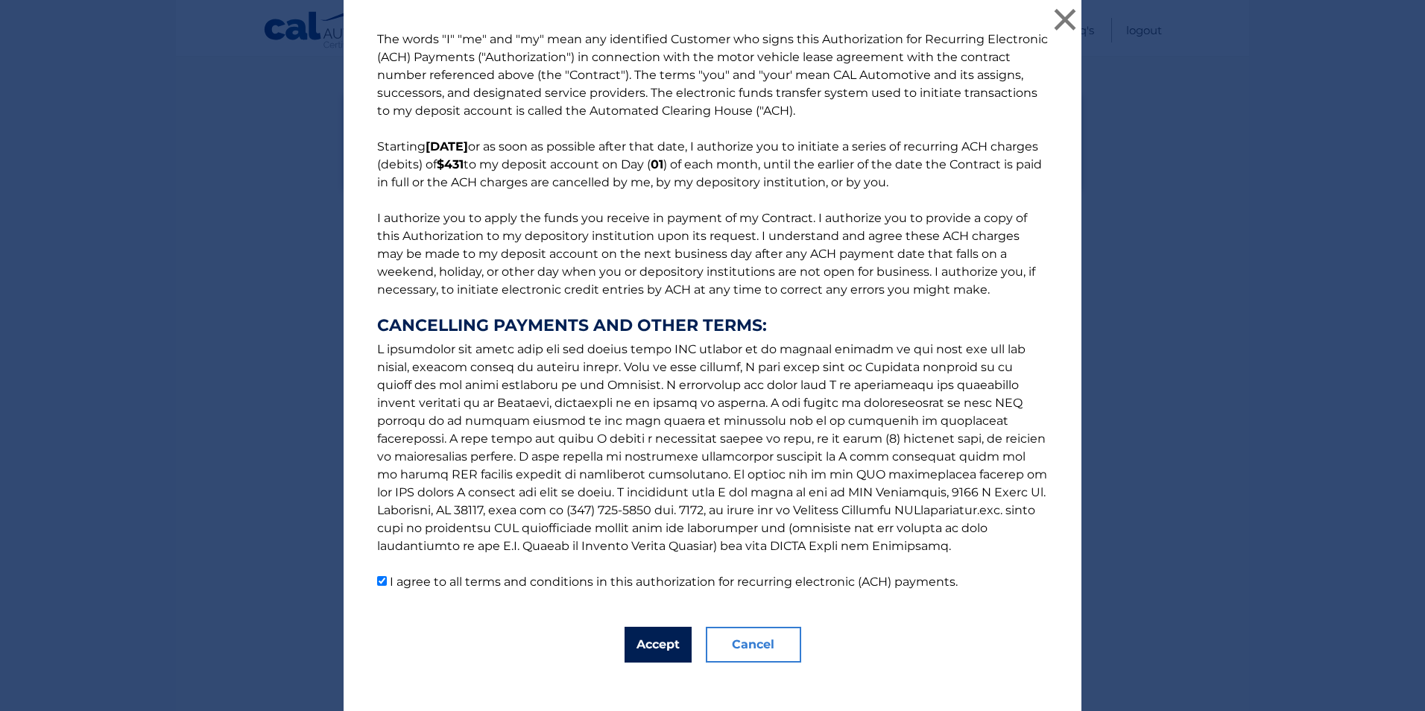
click at [657, 650] on button "Accept" at bounding box center [658, 645] width 67 height 36
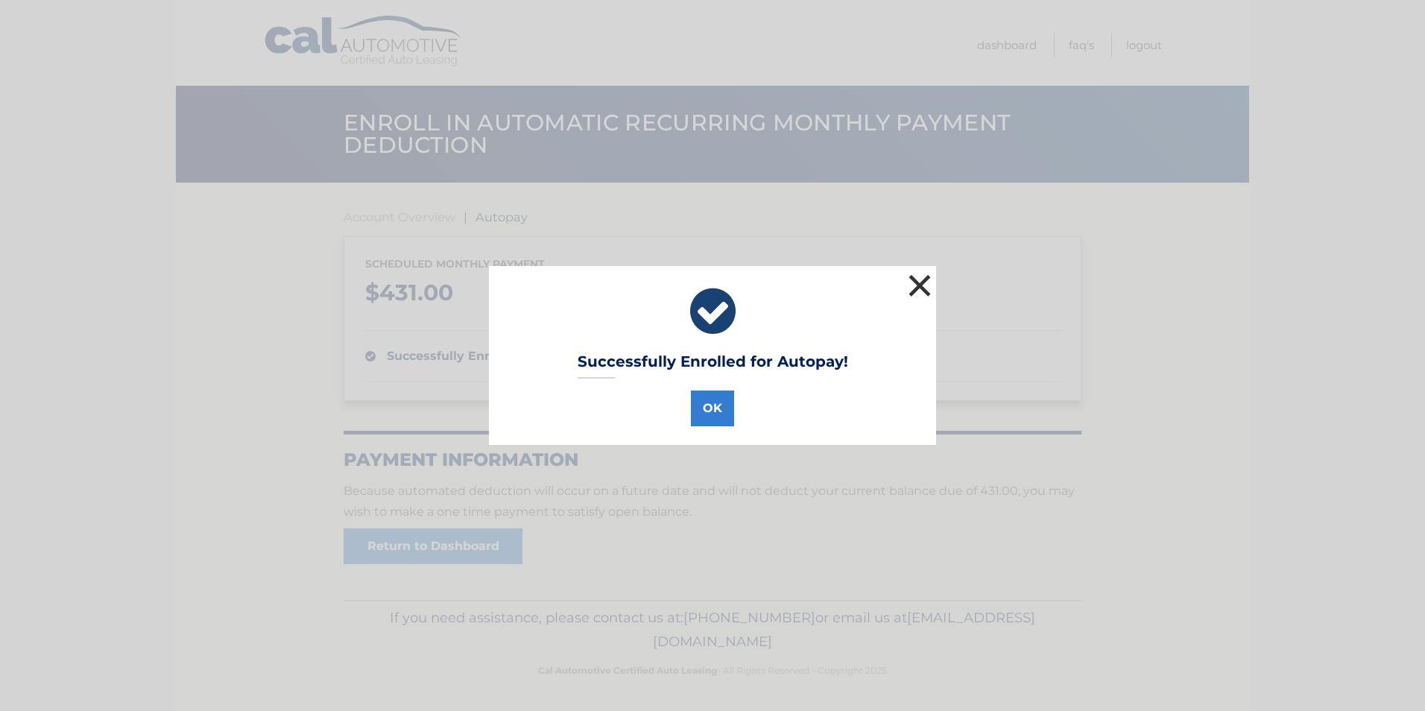
click at [912, 286] on button "×" at bounding box center [920, 286] width 30 height 30
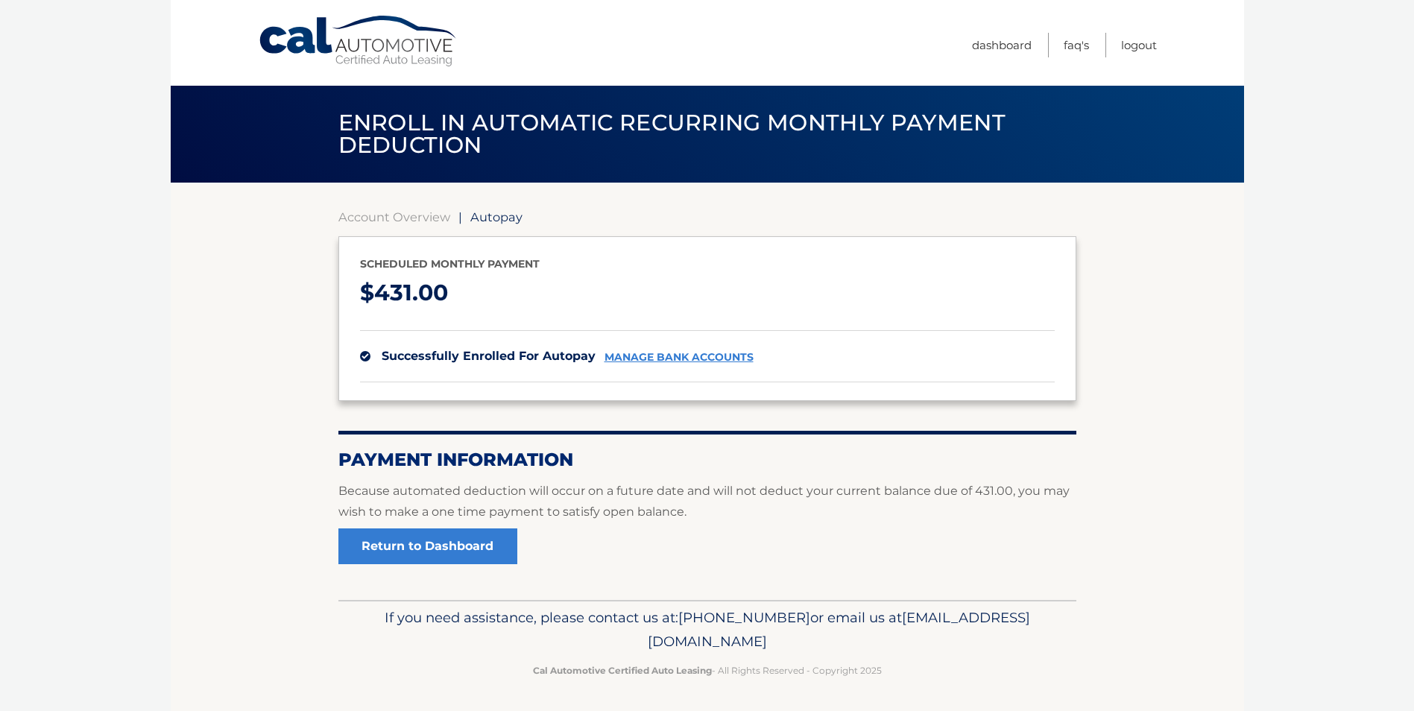
click at [1141, 48] on link "Logout" at bounding box center [1139, 45] width 36 height 25
